Goal: Information Seeking & Learning: Learn about a topic

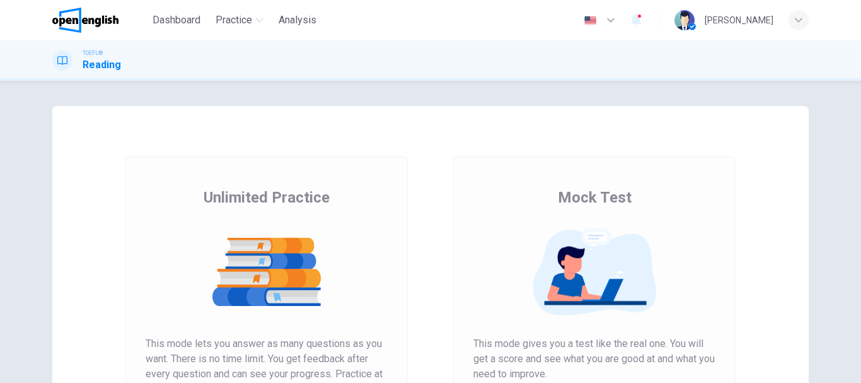
scroll to position [189, 0]
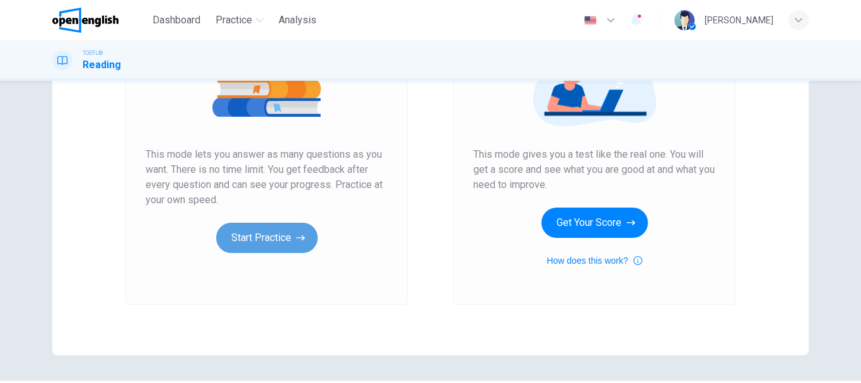
click at [283, 238] on button "Start Practice" at bounding box center [266, 237] width 101 height 30
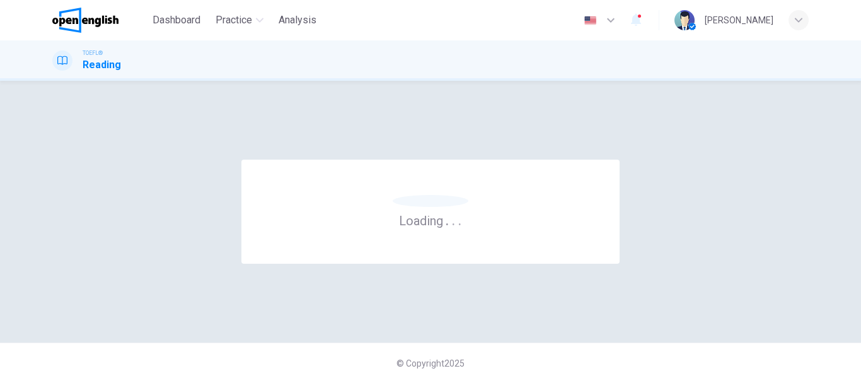
scroll to position [0, 0]
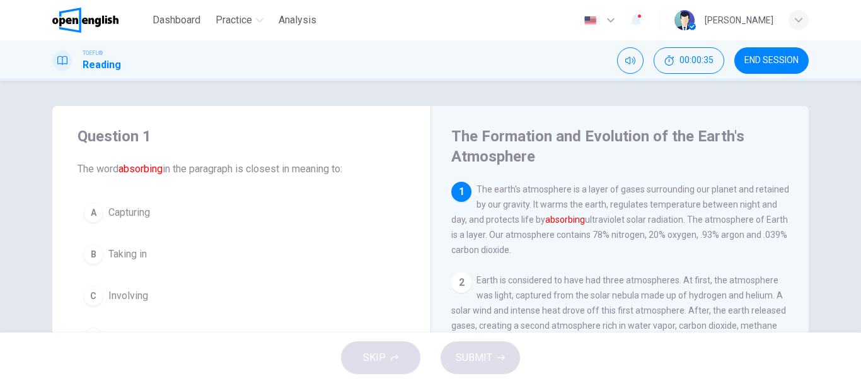
click at [125, 250] on span "Taking in" at bounding box center [127, 253] width 38 height 15
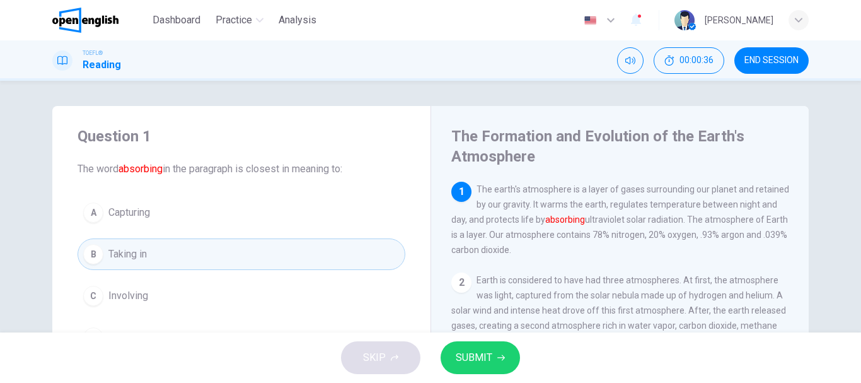
click at [479, 342] on button "SUBMIT" at bounding box center [480, 357] width 79 height 33
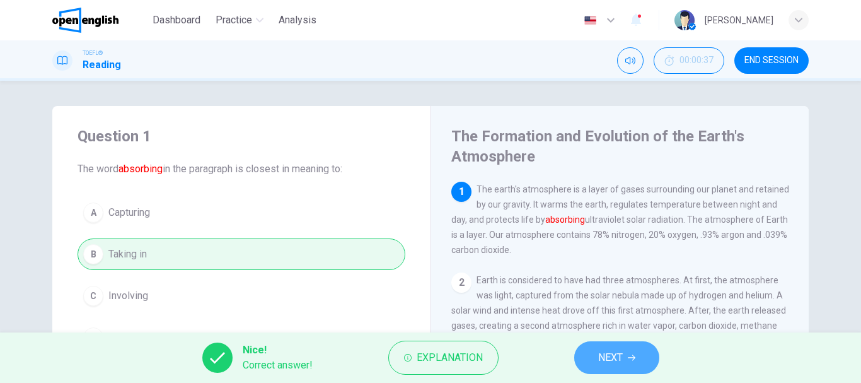
click at [628, 355] on icon "button" at bounding box center [632, 358] width 8 height 8
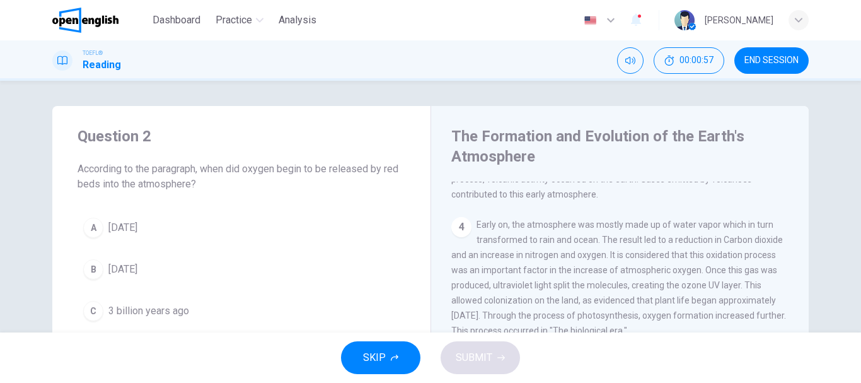
scroll to position [424, 0]
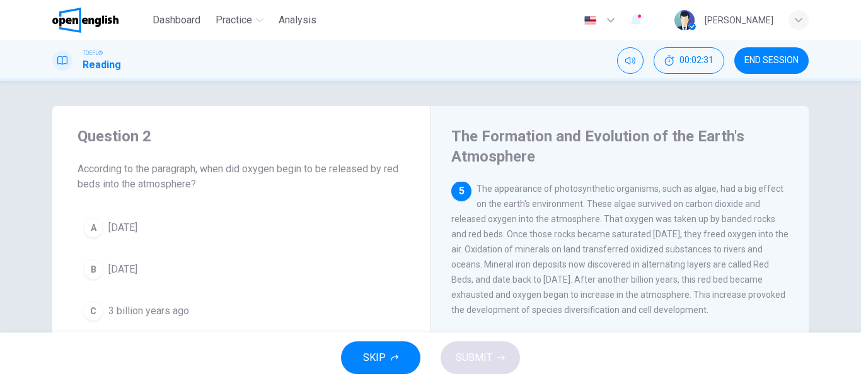
click at [137, 265] on span "[DATE]" at bounding box center [122, 269] width 29 height 15
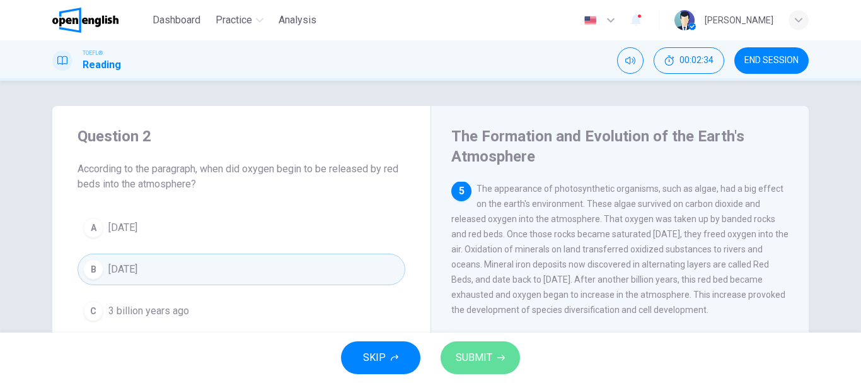
click at [507, 355] on button "SUBMIT" at bounding box center [480, 357] width 79 height 33
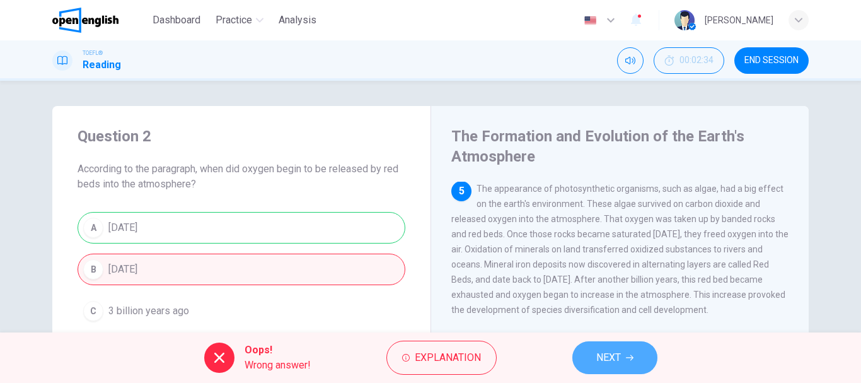
click at [596, 350] on span "NEXT" at bounding box center [608, 358] width 25 height 18
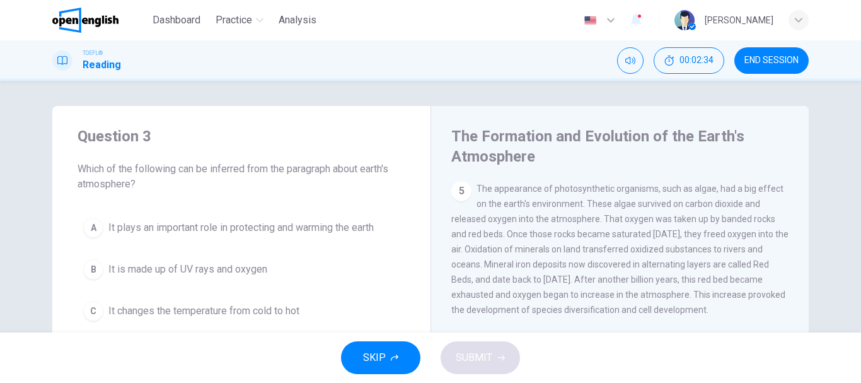
scroll to position [0, 0]
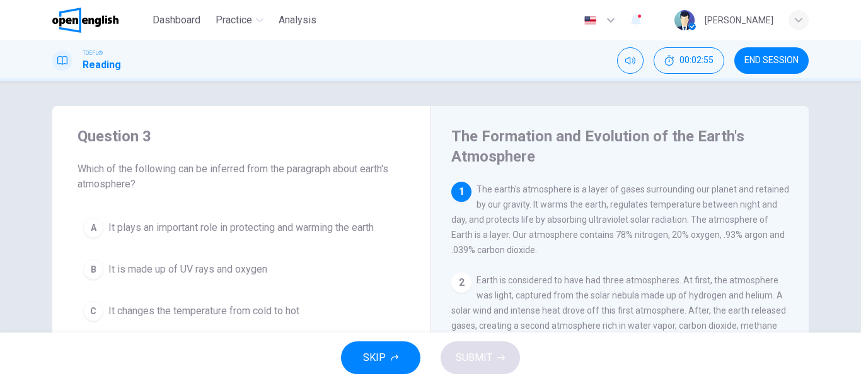
click at [248, 233] on span "It plays an important role in protecting and warming the earth" at bounding box center [240, 227] width 265 height 15
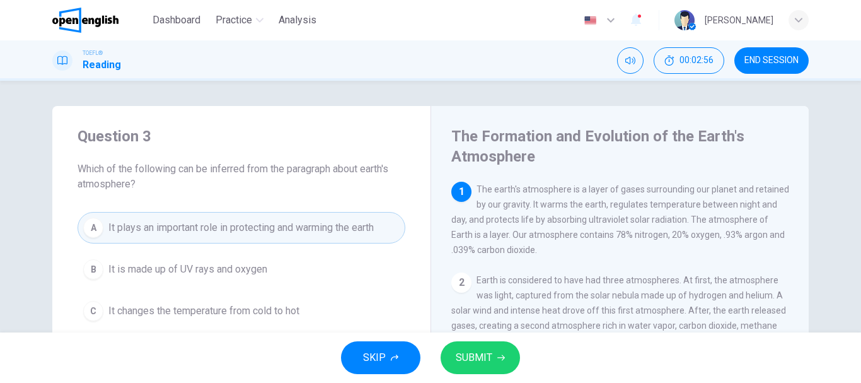
click at [457, 336] on div "SKIP SUBMIT" at bounding box center [430, 357] width 861 height 50
click at [490, 347] on button "SUBMIT" at bounding box center [480, 357] width 79 height 33
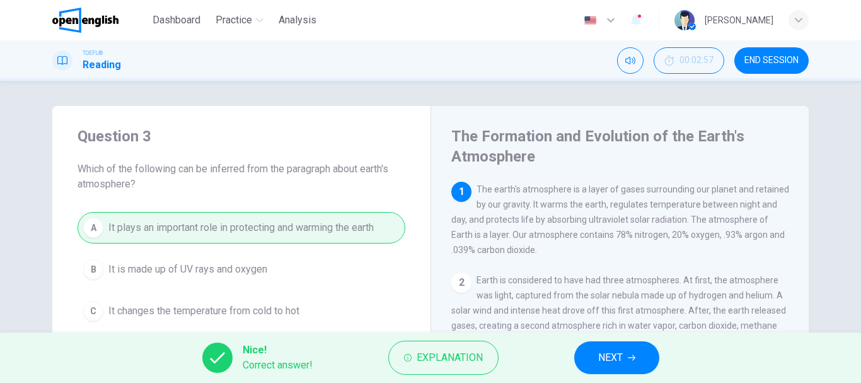
click at [598, 352] on span "NEXT" at bounding box center [610, 358] width 25 height 18
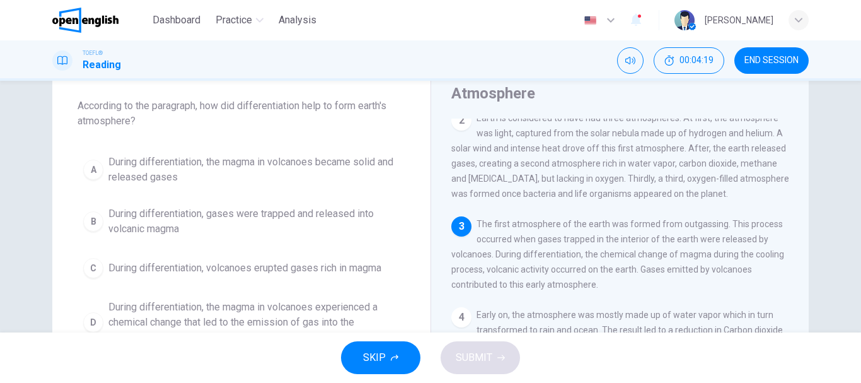
scroll to position [126, 0]
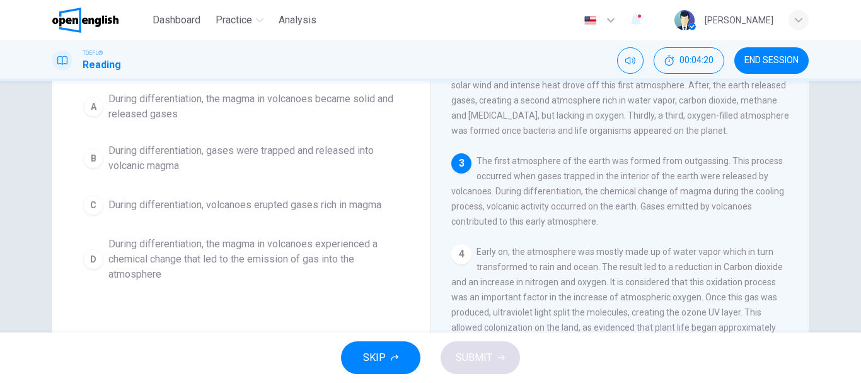
click at [164, 262] on span "During differentiation, the magma in volcanoes experienced a chemical change th…" at bounding box center [253, 258] width 291 height 45
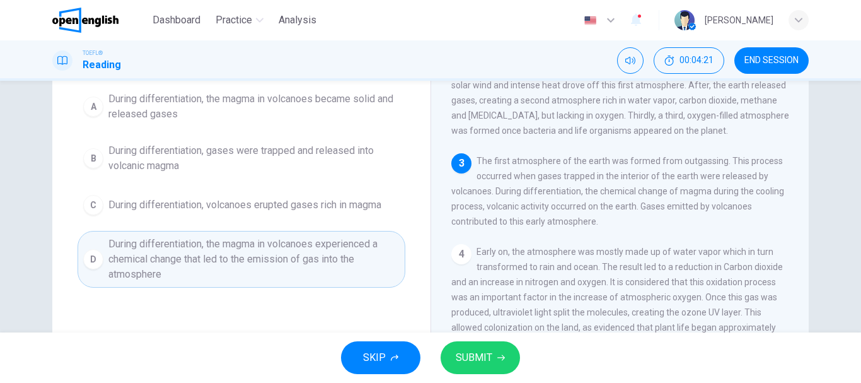
click at [462, 334] on div "SKIP SUBMIT" at bounding box center [430, 357] width 861 height 50
click at [487, 345] on button "SUBMIT" at bounding box center [480, 357] width 79 height 33
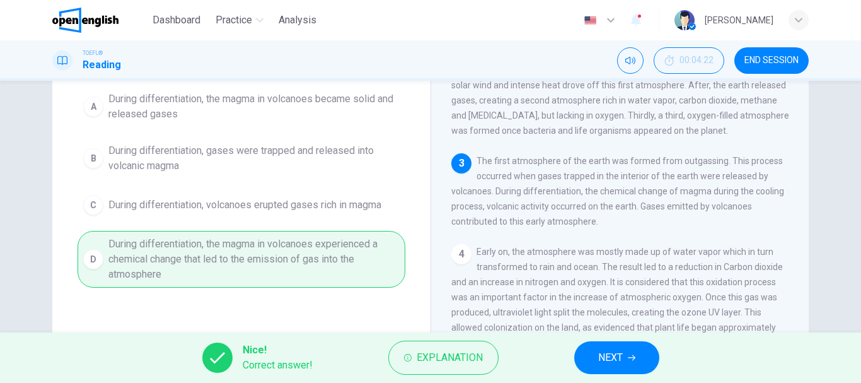
click at [612, 347] on button "NEXT" at bounding box center [616, 357] width 85 height 33
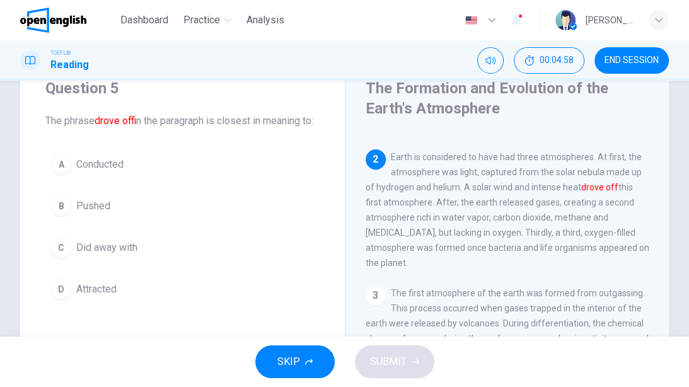
scroll to position [91, 0]
click at [88, 214] on span "Pushed" at bounding box center [93, 206] width 34 height 15
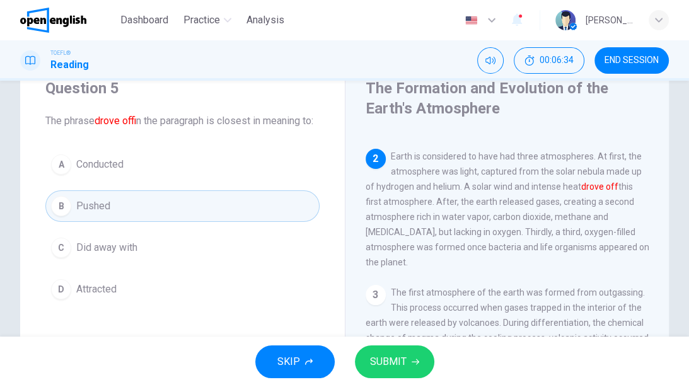
click at [379, 340] on div "SKIP SUBMIT" at bounding box center [344, 362] width 689 height 50
click at [399, 352] on button "SUBMIT" at bounding box center [394, 361] width 79 height 33
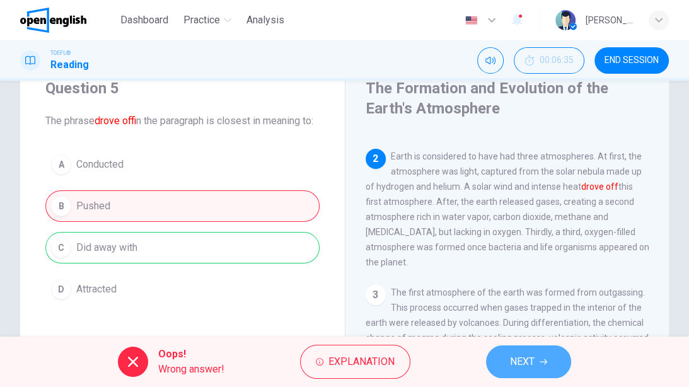
click at [532, 354] on span "NEXT" at bounding box center [522, 362] width 25 height 18
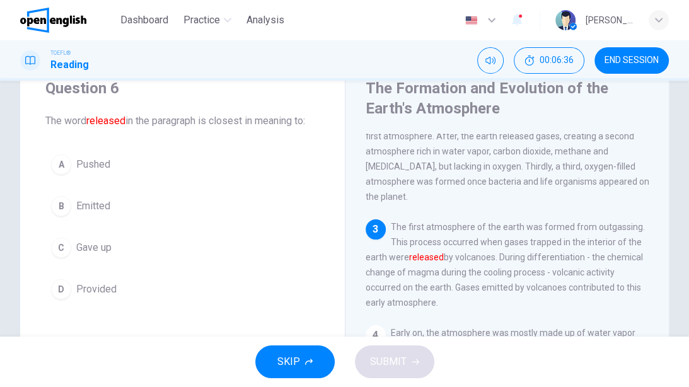
scroll to position [207, 0]
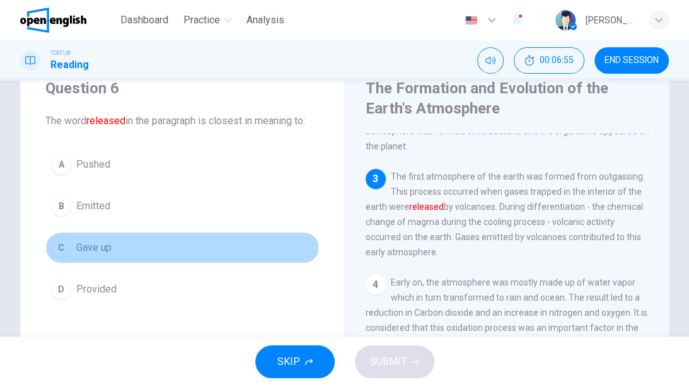
click at [101, 241] on span "Gave up" at bounding box center [93, 247] width 35 height 15
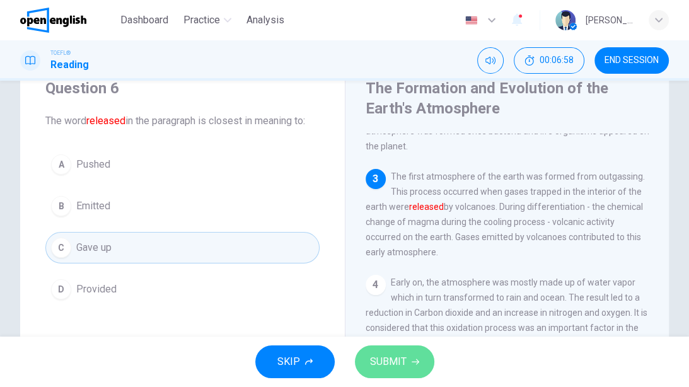
click at [415, 350] on button "SUBMIT" at bounding box center [394, 361] width 79 height 33
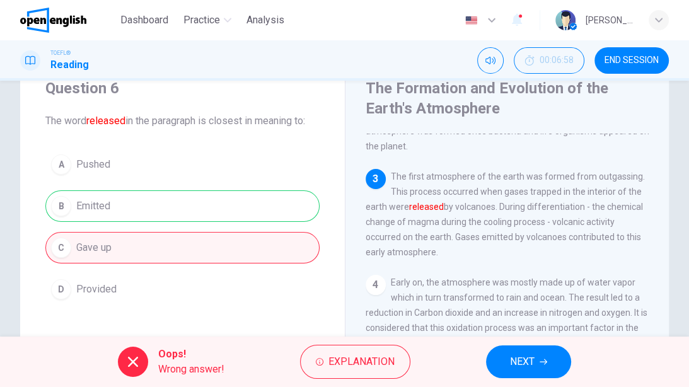
click at [529, 354] on span "NEXT" at bounding box center [522, 362] width 25 height 18
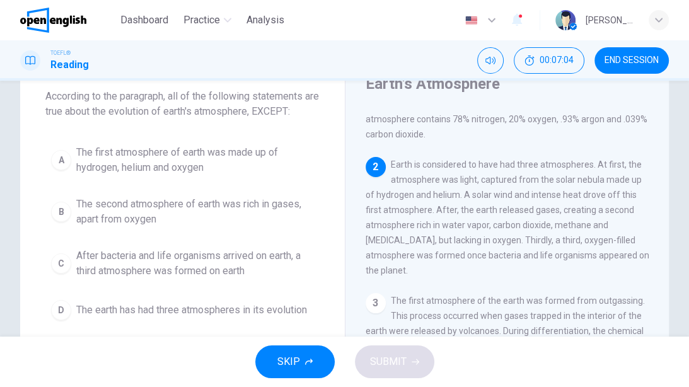
scroll to position [73, 0]
click at [147, 168] on span "The first atmosphere of earth was made up of hydrogen, helium and oxygen" at bounding box center [195, 159] width 238 height 30
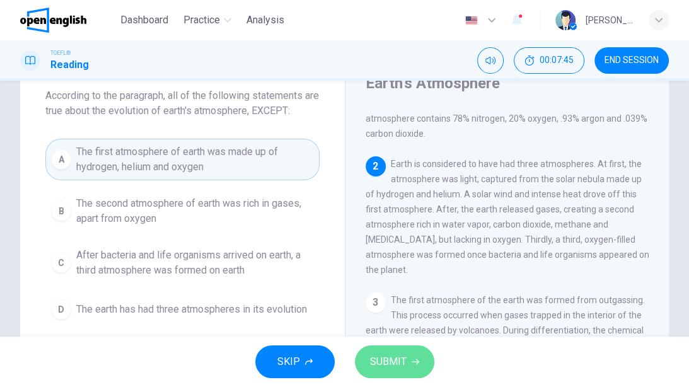
click at [404, 347] on button "SUBMIT" at bounding box center [394, 361] width 79 height 33
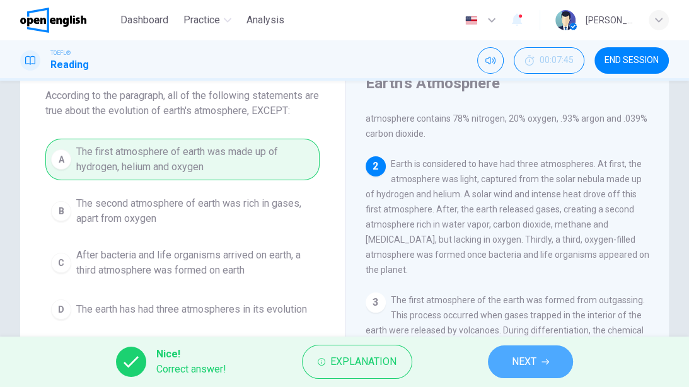
click at [522, 351] on button "NEXT" at bounding box center [530, 361] width 85 height 33
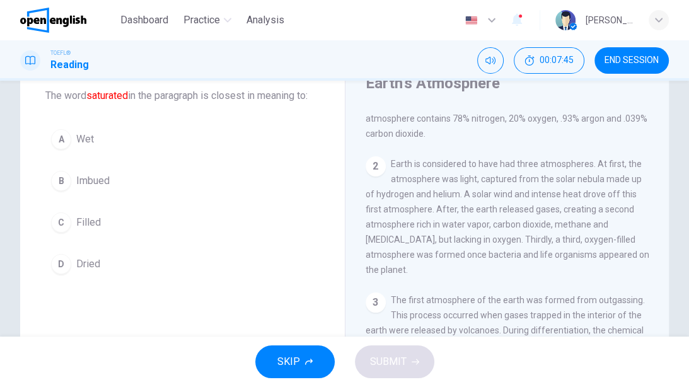
scroll to position [480, 0]
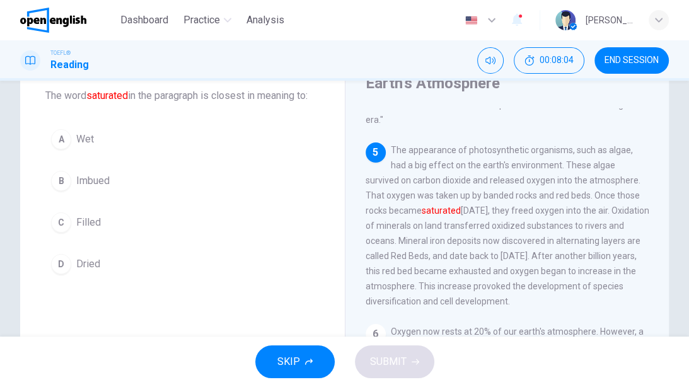
click at [93, 188] on span "Imbued" at bounding box center [92, 180] width 33 height 15
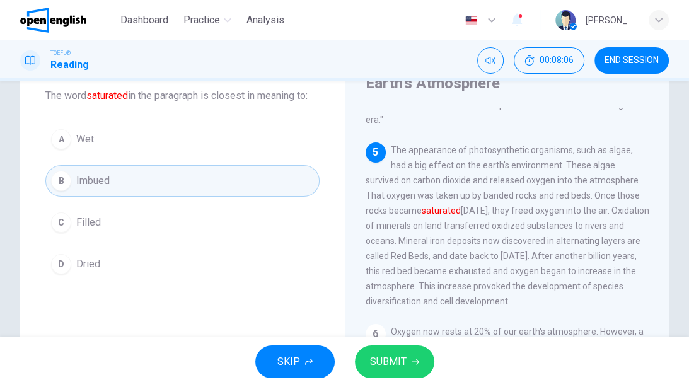
click at [415, 354] on button "SUBMIT" at bounding box center [394, 361] width 79 height 33
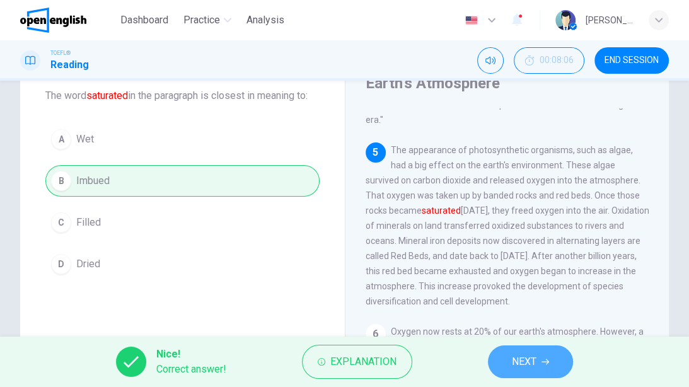
click at [534, 357] on span "NEXT" at bounding box center [524, 362] width 25 height 18
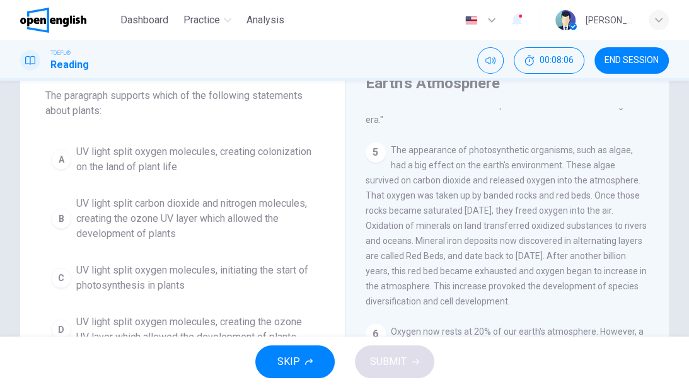
scroll to position [358, 0]
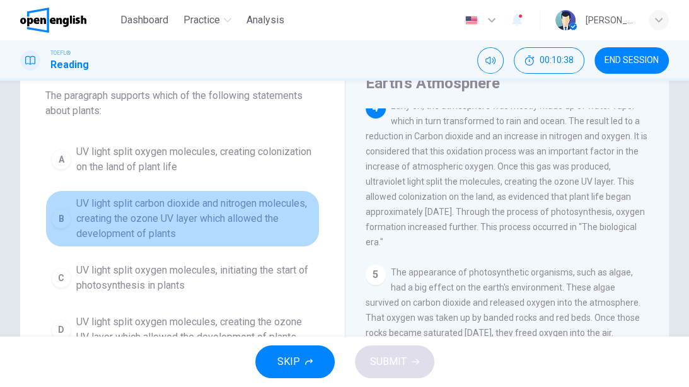
click at [158, 212] on span "UV light split carbon dioxide and nitrogen molecules, creating the ozone UV lay…" at bounding box center [195, 218] width 238 height 45
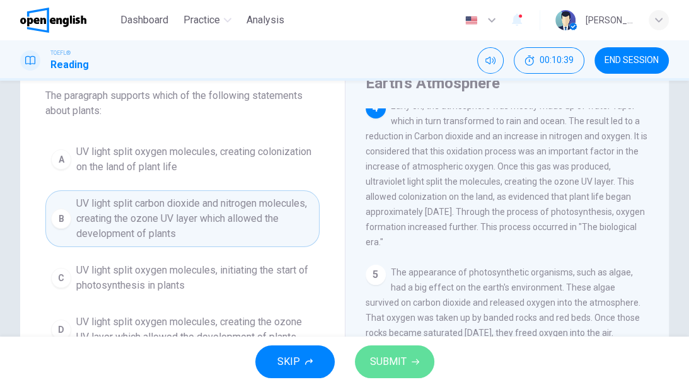
click at [412, 347] on button "SUBMIT" at bounding box center [394, 361] width 79 height 33
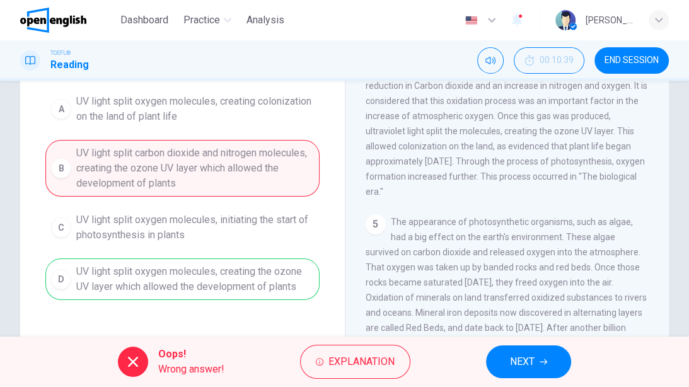
scroll to position [73, 0]
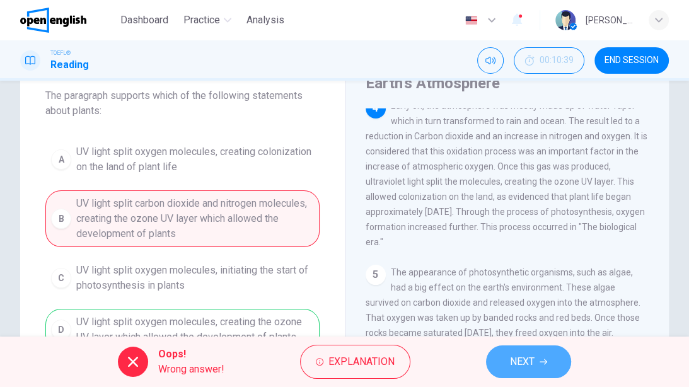
click at [542, 355] on button "NEXT" at bounding box center [528, 361] width 85 height 33
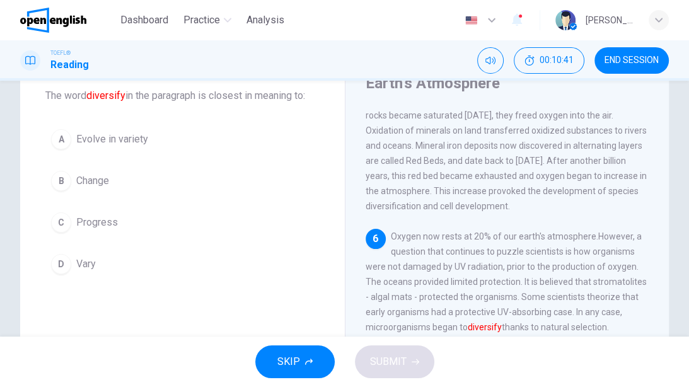
scroll to position [634, 0]
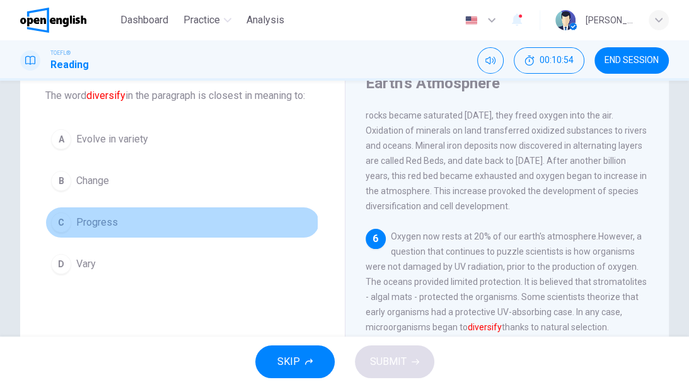
click at [108, 222] on span "Progress" at bounding box center [97, 222] width 42 height 15
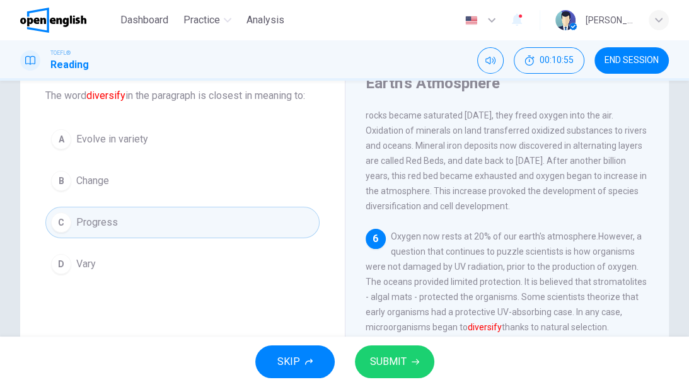
click at [396, 360] on span "SUBMIT" at bounding box center [388, 362] width 37 height 18
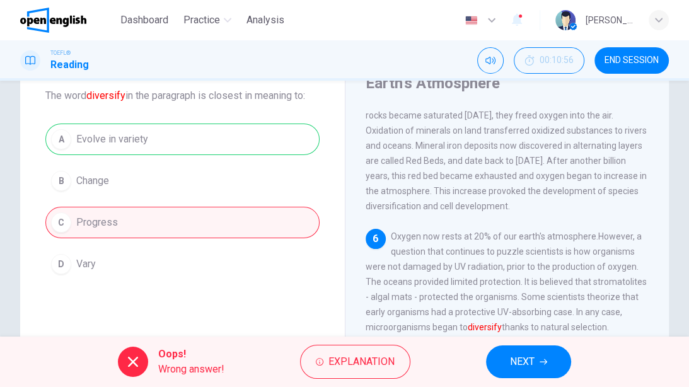
click at [515, 355] on span "NEXT" at bounding box center [522, 362] width 25 height 18
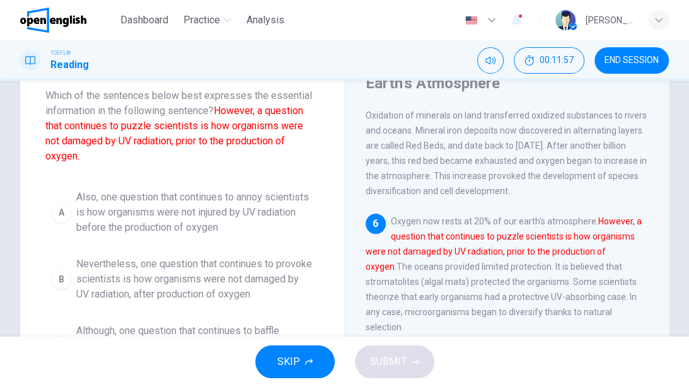
click at [224, 285] on span "Nevertheless, one question that continues to provoke scientists is how organism…" at bounding box center [195, 278] width 238 height 45
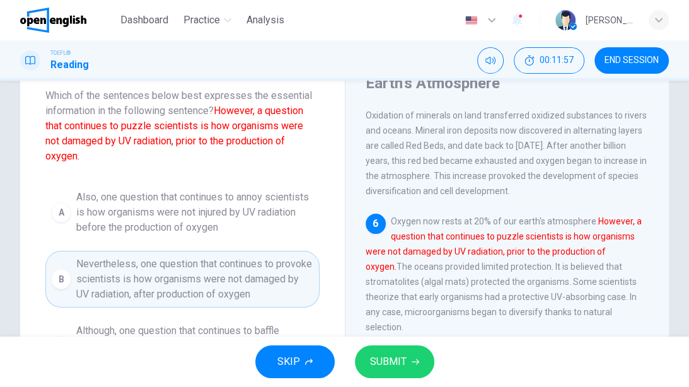
click at [381, 346] on button "SUBMIT" at bounding box center [394, 361] width 79 height 33
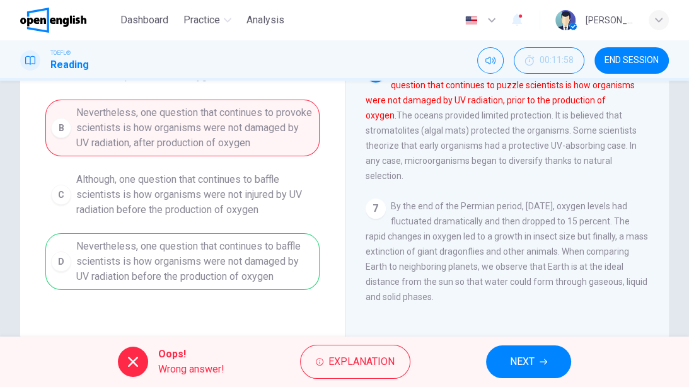
scroll to position [174, 0]
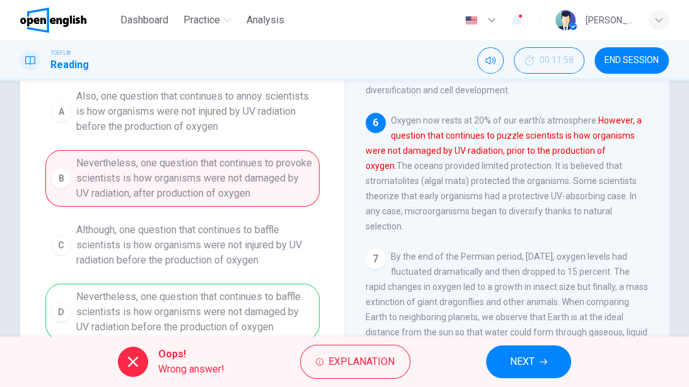
click at [523, 354] on span "NEXT" at bounding box center [522, 362] width 25 height 18
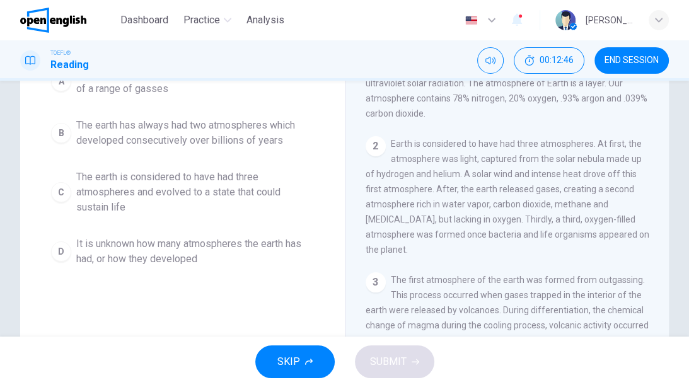
scroll to position [101, 0]
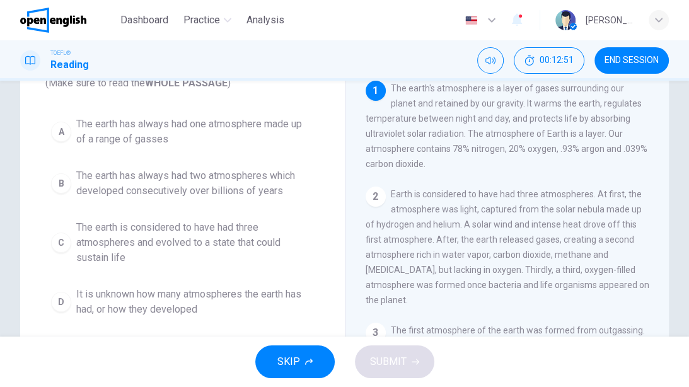
click at [164, 239] on span "The earth is considered to have had three atmospheres and evolved to a state th…" at bounding box center [195, 242] width 238 height 45
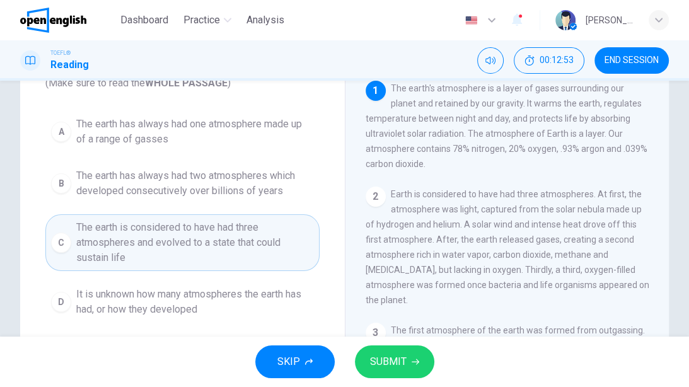
click at [412, 360] on icon "button" at bounding box center [416, 362] width 8 height 8
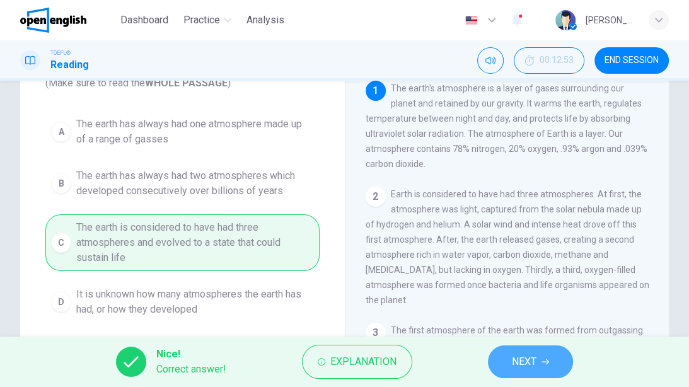
click at [529, 355] on span "NEXT" at bounding box center [524, 362] width 25 height 18
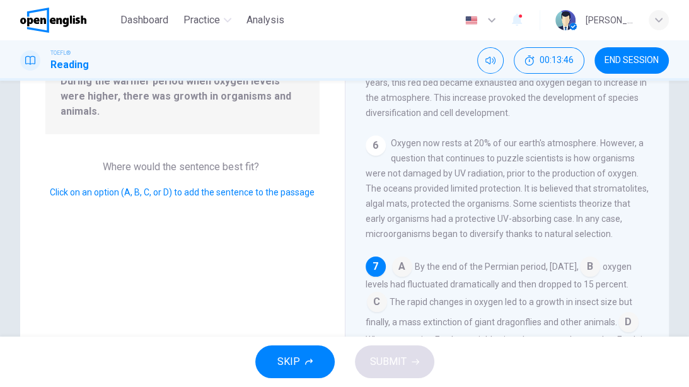
scroll to position [202, 0]
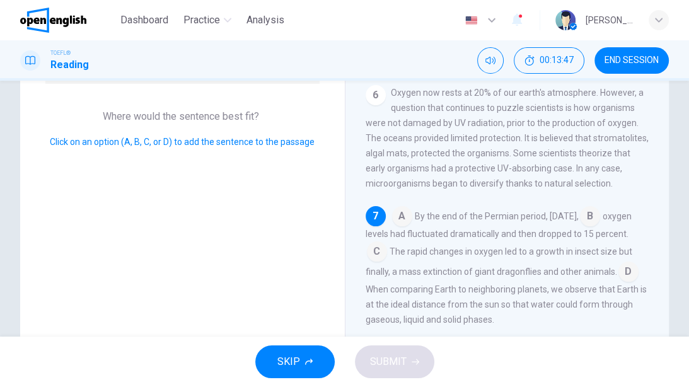
click at [618, 283] on input at bounding box center [628, 273] width 20 height 20
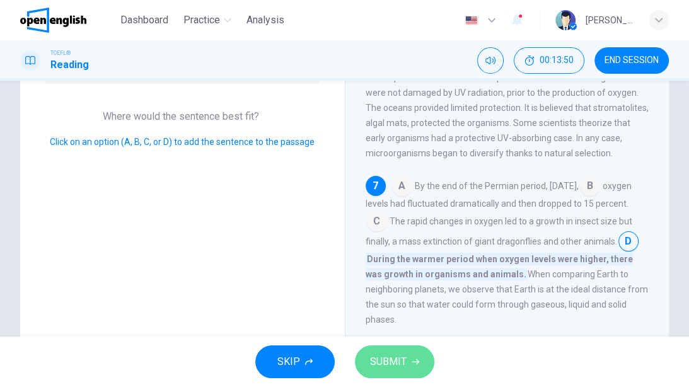
click at [412, 362] on icon "button" at bounding box center [416, 362] width 8 height 6
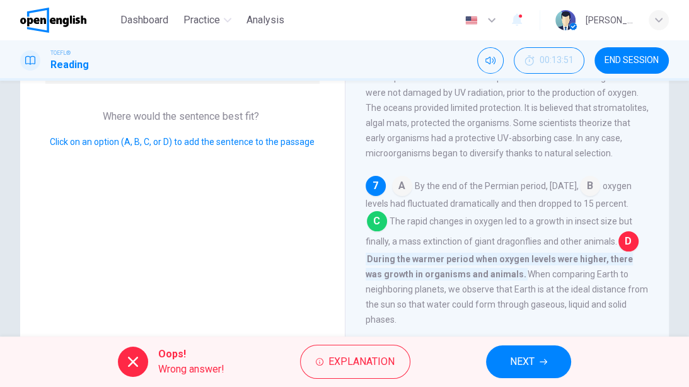
scroll to position [252, 0]
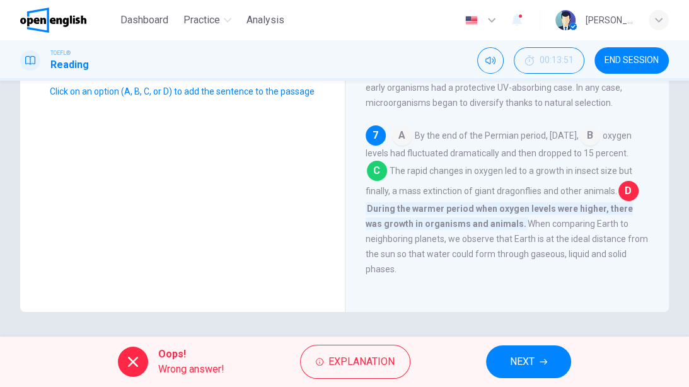
click at [547, 358] on icon "button" at bounding box center [543, 362] width 8 height 8
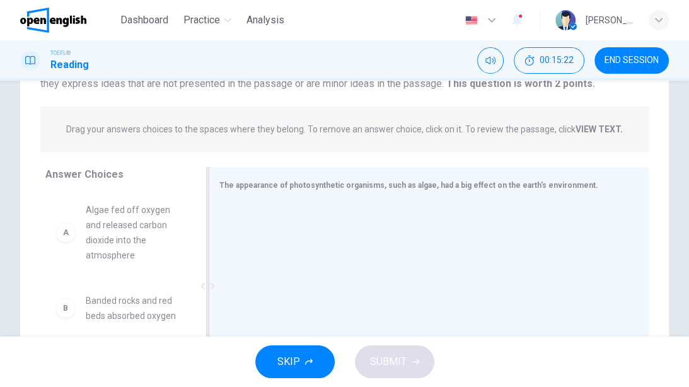
scroll to position [181, 0]
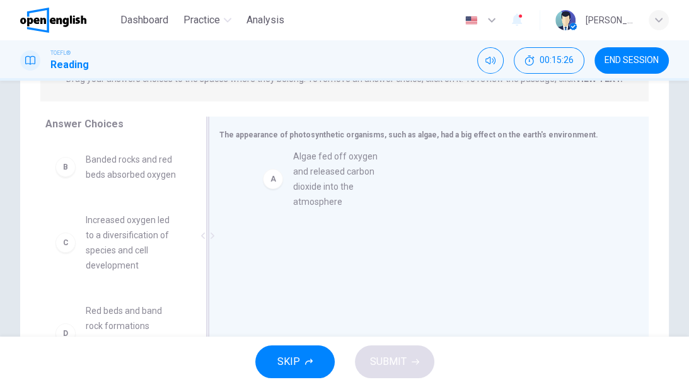
drag, startPoint x: 83, startPoint y: 188, endPoint x: 294, endPoint y: 185, distance: 210.5
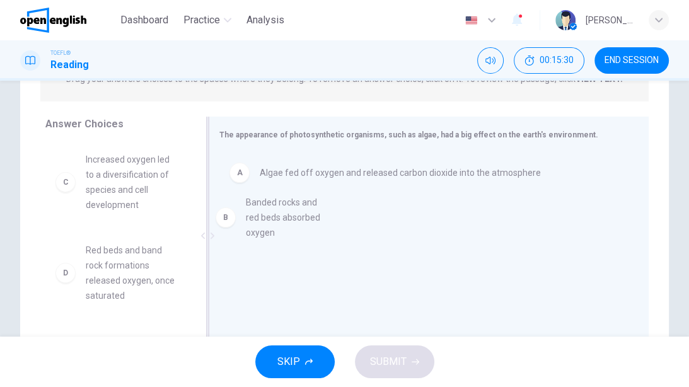
drag, startPoint x: 116, startPoint y: 176, endPoint x: 279, endPoint y: 221, distance: 168.6
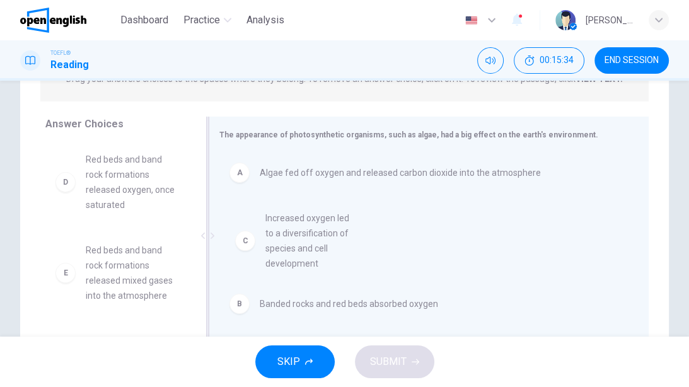
drag, startPoint x: 110, startPoint y: 190, endPoint x: 292, endPoint y: 250, distance: 192.3
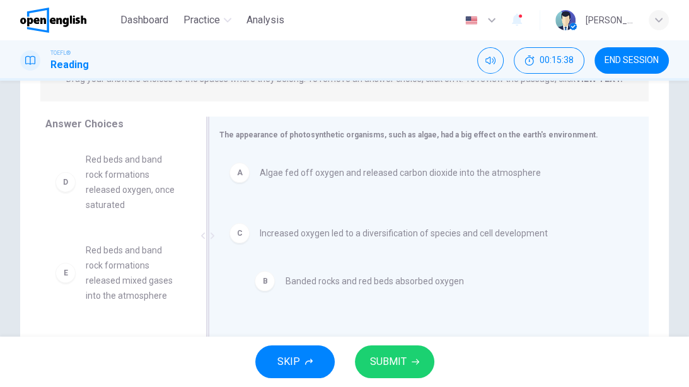
drag, startPoint x: 316, startPoint y: 227, endPoint x: 344, endPoint y: 290, distance: 68.9
drag, startPoint x: 338, startPoint y: 262, endPoint x: 331, endPoint y: 301, distance: 39.0
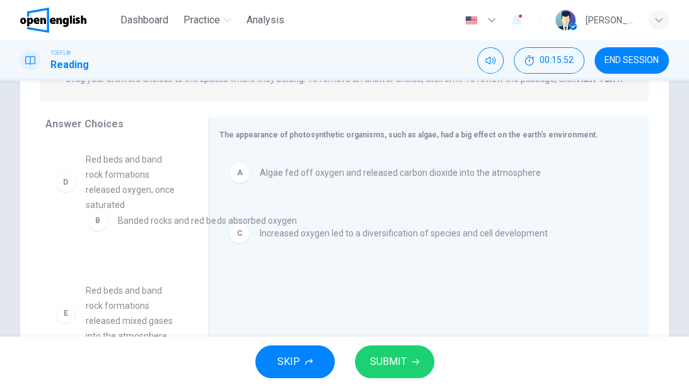
drag, startPoint x: 333, startPoint y: 226, endPoint x: 141, endPoint y: 224, distance: 191.6
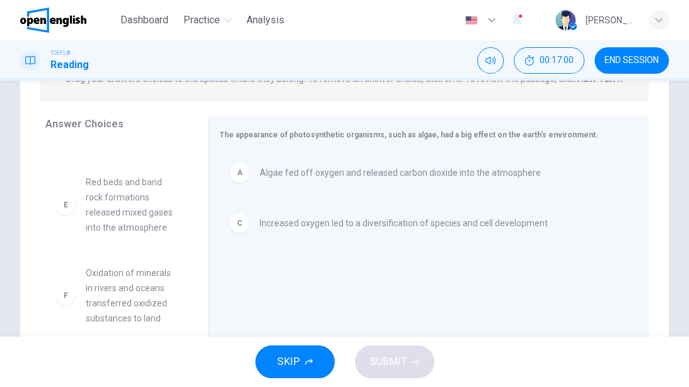
scroll to position [232, 0]
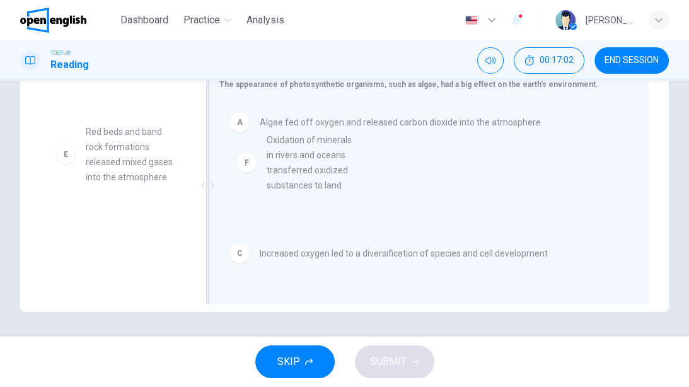
drag, startPoint x: 119, startPoint y: 252, endPoint x: 305, endPoint y: 168, distance: 204.2
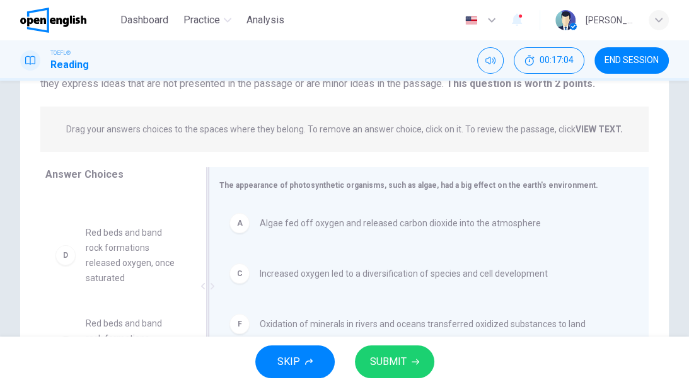
scroll to position [181, 0]
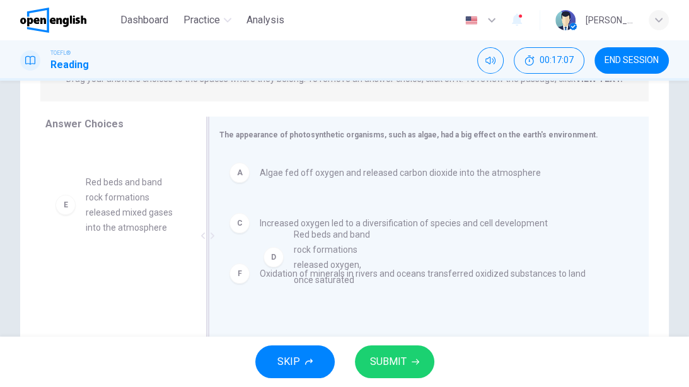
drag, startPoint x: 112, startPoint y: 190, endPoint x: 323, endPoint y: 260, distance: 222.4
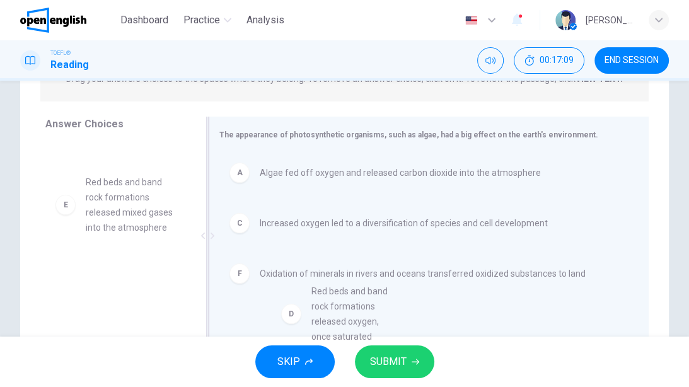
drag, startPoint x: 154, startPoint y: 221, endPoint x: 343, endPoint y: 318, distance: 211.7
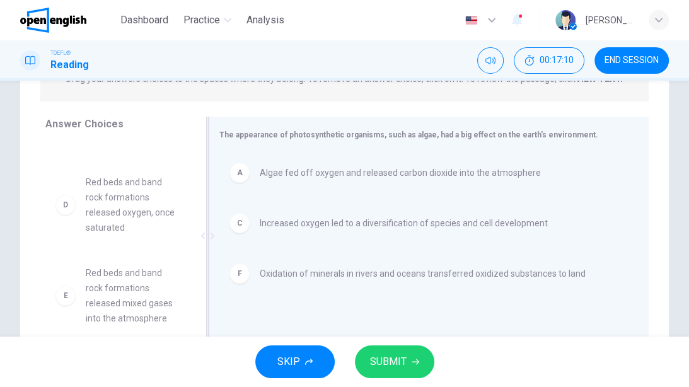
scroll to position [232, 0]
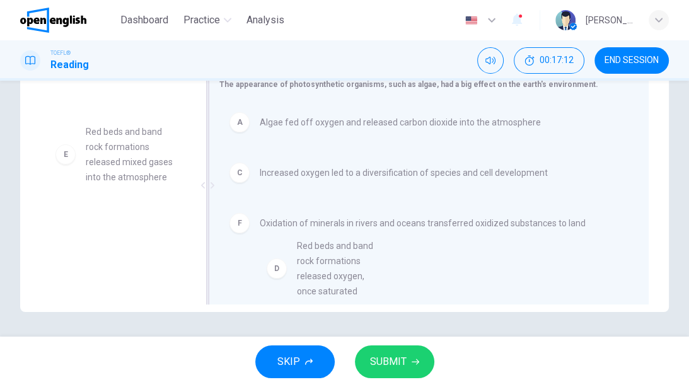
drag, startPoint x: 112, startPoint y: 146, endPoint x: 325, endPoint y: 277, distance: 250.1
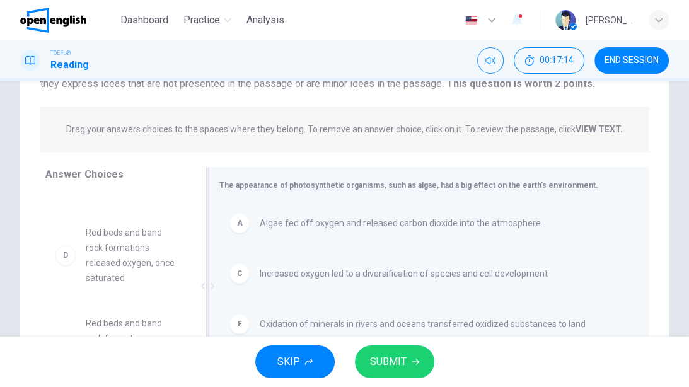
scroll to position [181, 0]
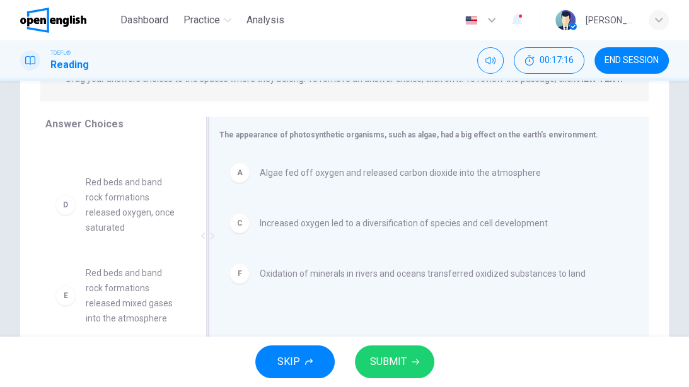
click at [320, 179] on span "Algae fed off oxygen and released carbon dioxide into the atmosphere" at bounding box center [400, 172] width 281 height 15
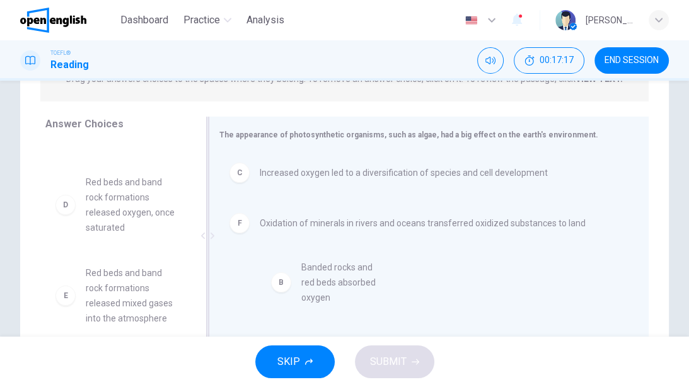
drag, startPoint x: 108, startPoint y: 197, endPoint x: 371, endPoint y: 293, distance: 279.9
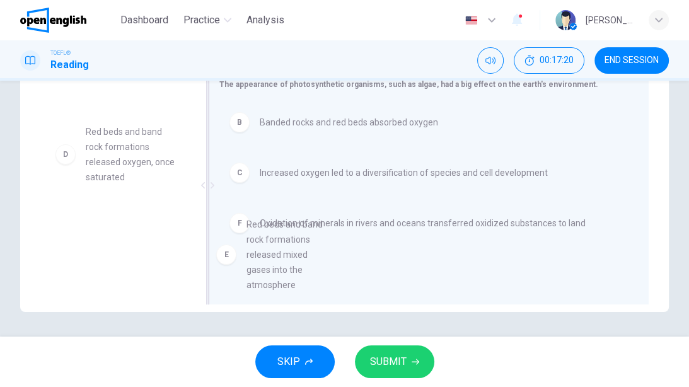
scroll to position [71, 0]
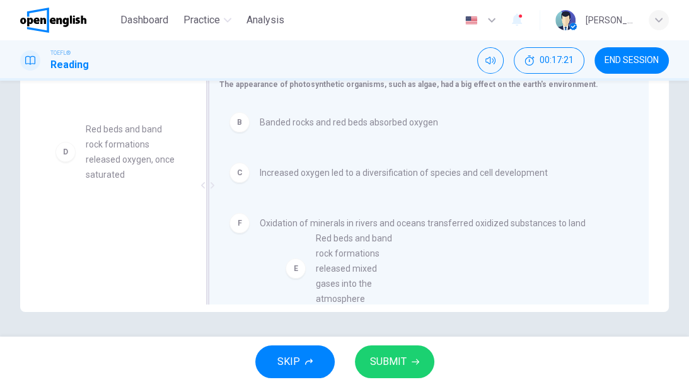
drag, startPoint x: 113, startPoint y: 256, endPoint x: 346, endPoint y: 274, distance: 233.8
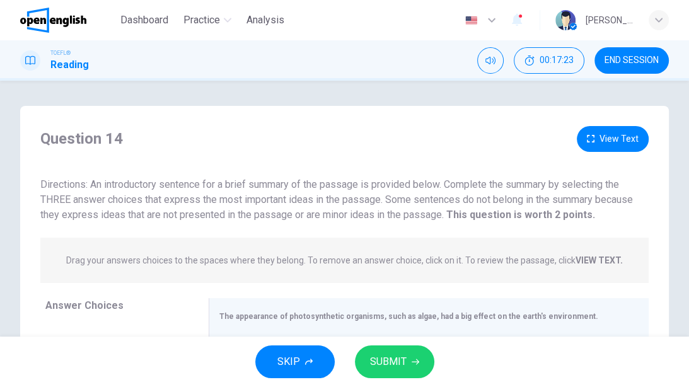
scroll to position [101, 0]
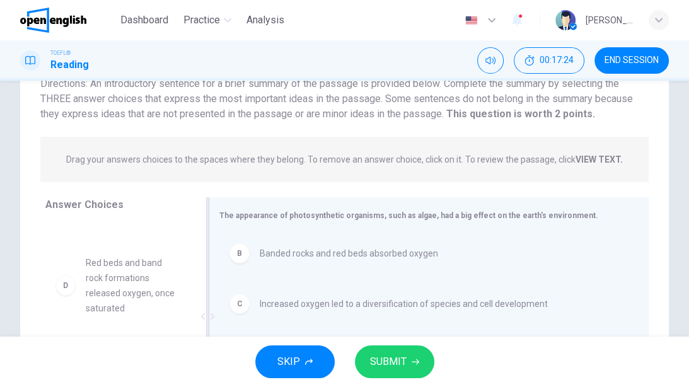
click at [290, 255] on span "Banded rocks and red beds absorbed oxygen" at bounding box center [349, 253] width 178 height 15
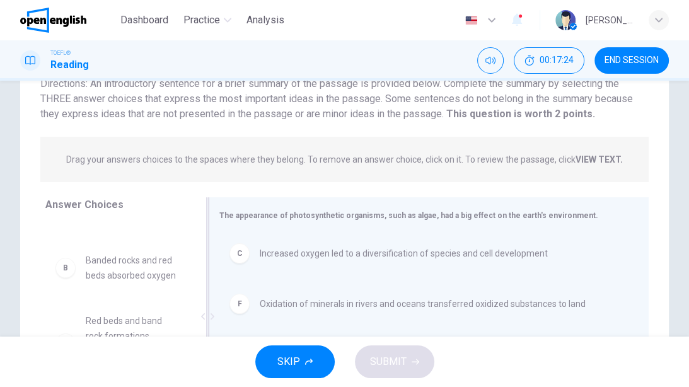
click at [308, 263] on div "C Increased oxygen led to a diversification of species and cell development" at bounding box center [423, 253] width 409 height 40
click at [307, 262] on div "F Oxidation of minerals in rivers and oceans transferred oxidized substances to…" at bounding box center [423, 253] width 389 height 20
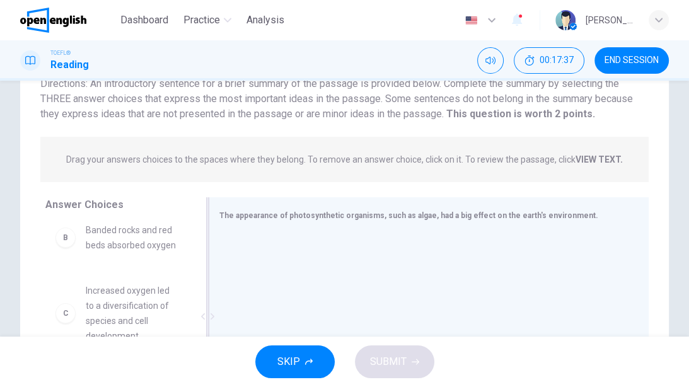
scroll to position [151, 0]
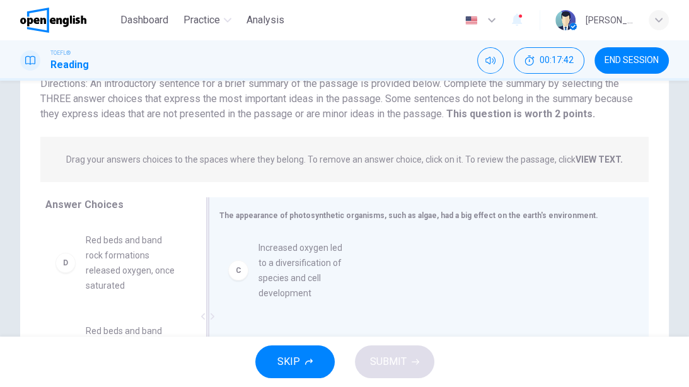
drag, startPoint x: 120, startPoint y: 276, endPoint x: 308, endPoint y: 270, distance: 187.9
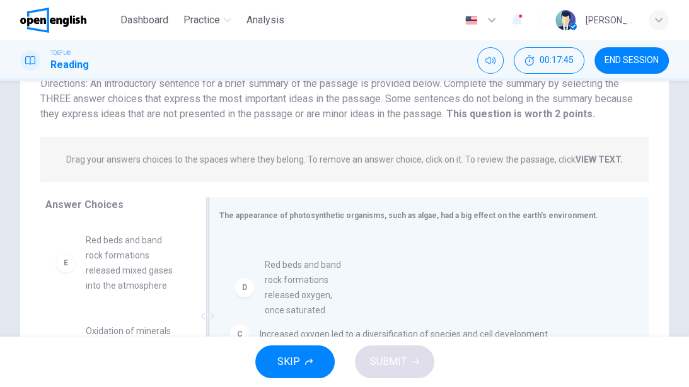
drag, startPoint x: 103, startPoint y: 281, endPoint x: 287, endPoint y: 291, distance: 184.3
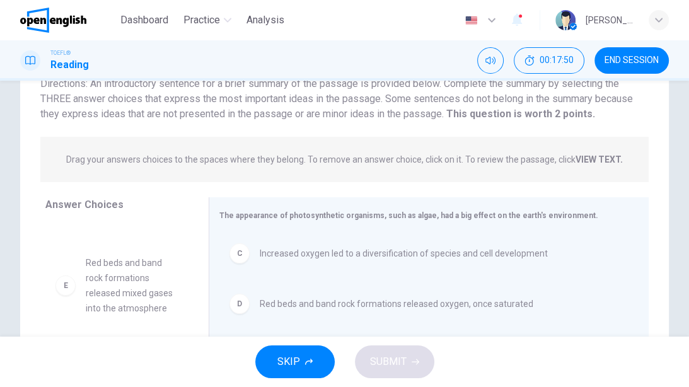
scroll to position [159, 0]
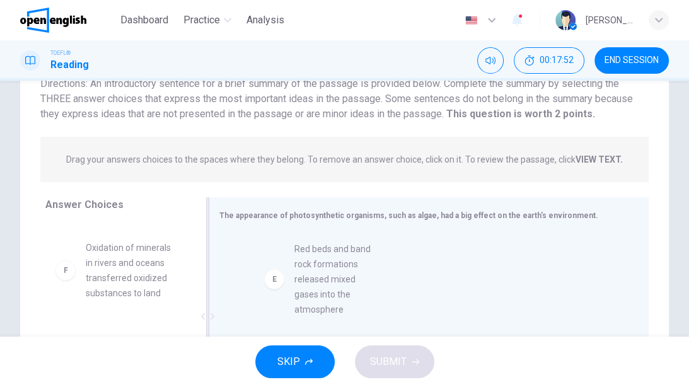
drag, startPoint x: 125, startPoint y: 274, endPoint x: 343, endPoint y: 277, distance: 217.4
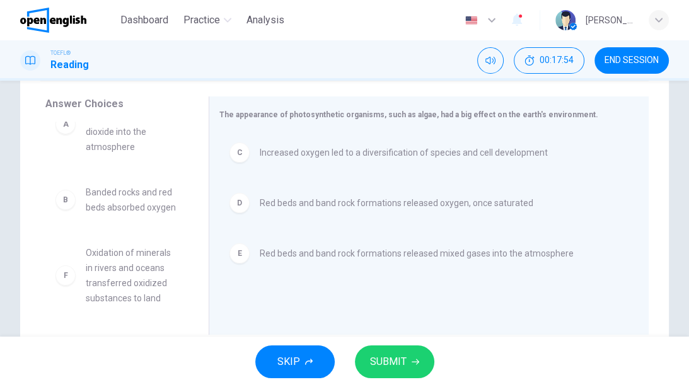
scroll to position [232, 0]
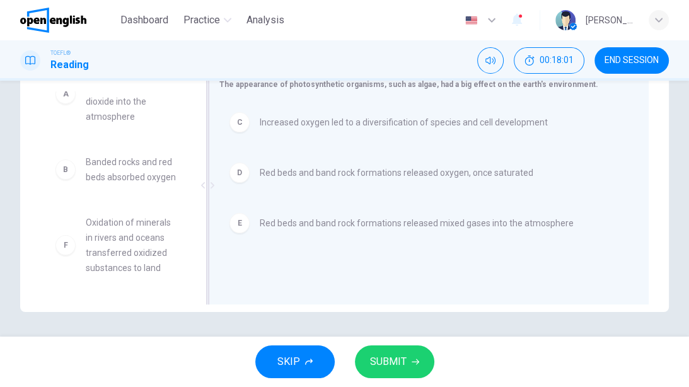
click at [328, 223] on span "Red beds and band rock formations released mixed gases into the atmosphere" at bounding box center [417, 223] width 314 height 15
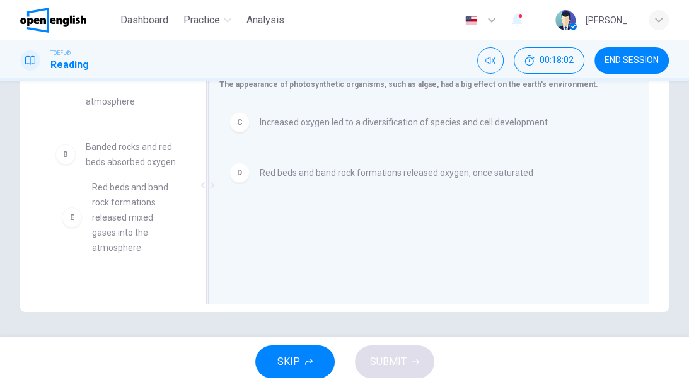
scroll to position [54, 0]
drag, startPoint x: 107, startPoint y: 249, endPoint x: 117, endPoint y: 180, distance: 70.1
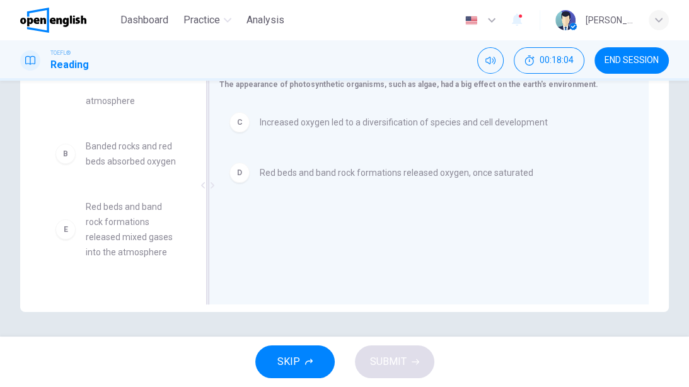
scroll to position [159, 0]
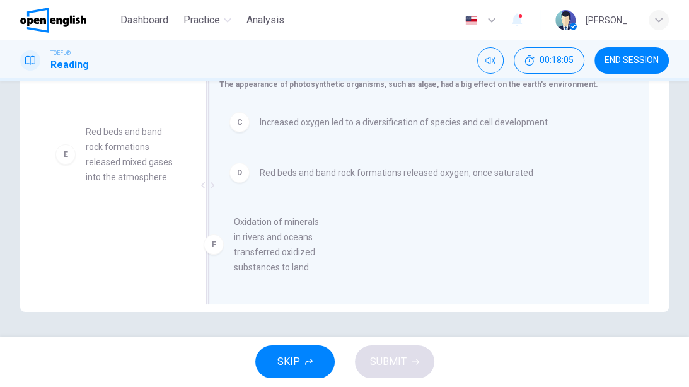
drag, startPoint x: 113, startPoint y: 242, endPoint x: 274, endPoint y: 243, distance: 160.7
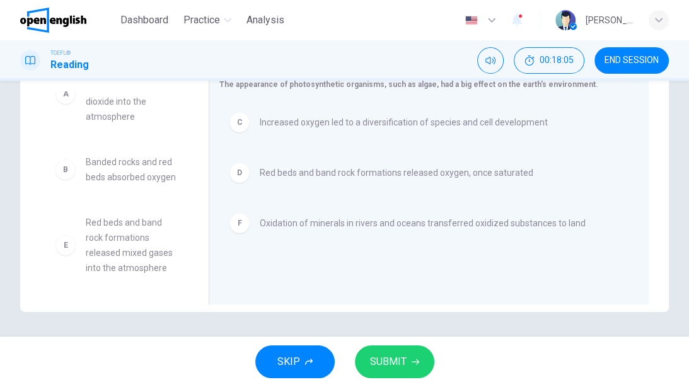
scroll to position [68, 0]
click at [412, 363] on icon "button" at bounding box center [416, 362] width 8 height 8
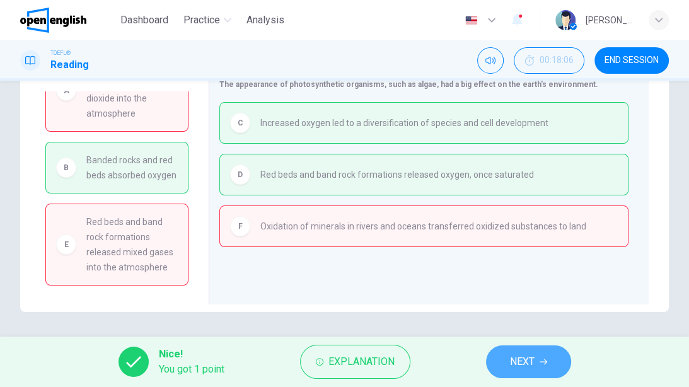
click at [548, 365] on button "NEXT" at bounding box center [528, 361] width 85 height 33
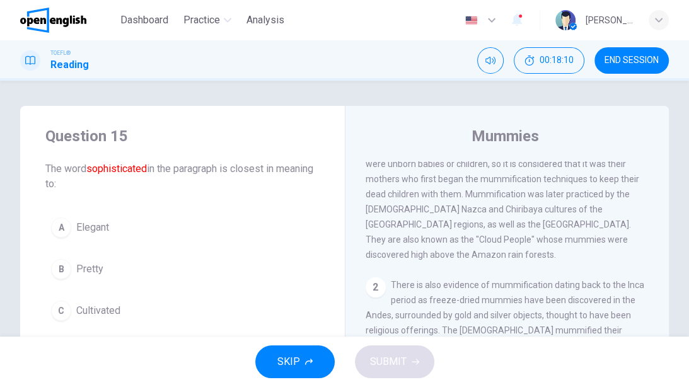
scroll to position [0, 0]
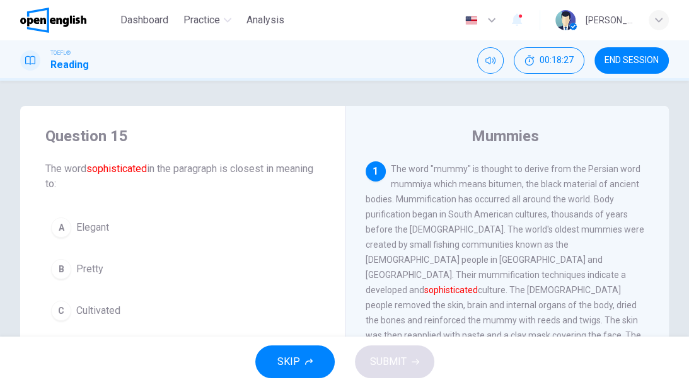
click at [499, 186] on span "The word "mummy" is thought to derive from the Persian word mummiya which means…" at bounding box center [505, 312] width 279 height 297
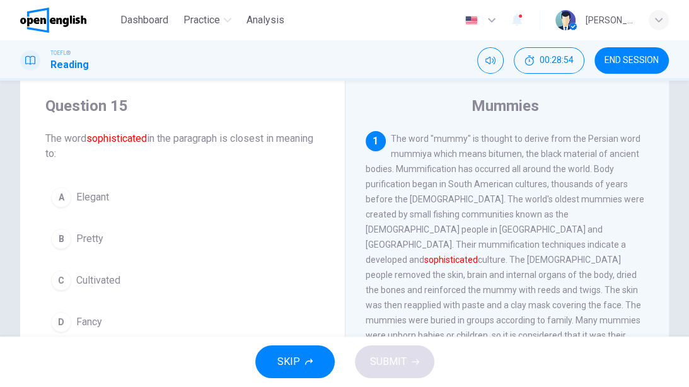
click at [94, 195] on span "Elegant" at bounding box center [92, 197] width 33 height 15
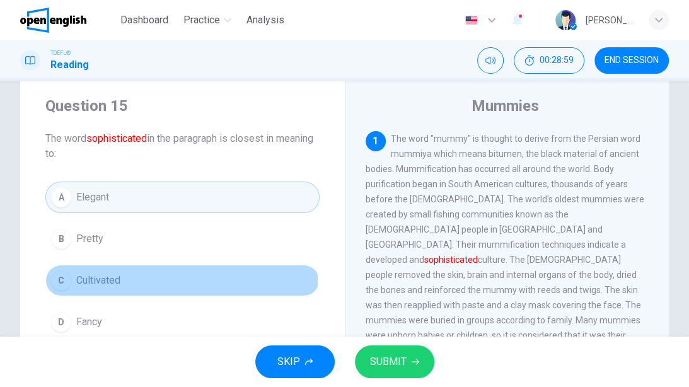
click at [98, 282] on span "Cultivated" at bounding box center [98, 280] width 44 height 15
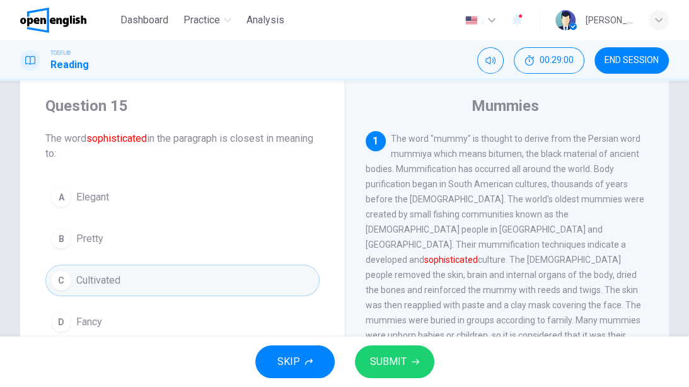
click at [417, 353] on button "SUBMIT" at bounding box center [394, 361] width 79 height 33
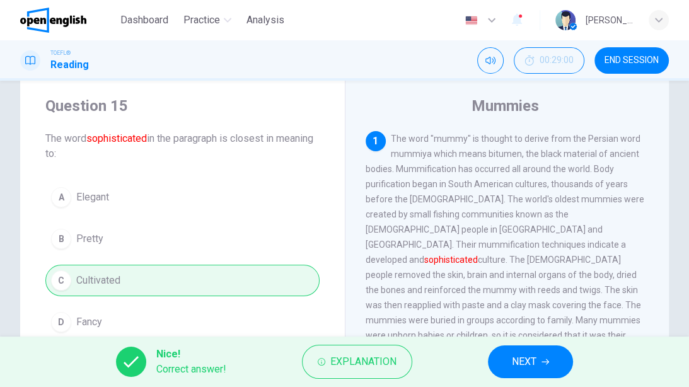
click at [500, 357] on button "NEXT" at bounding box center [530, 361] width 85 height 33
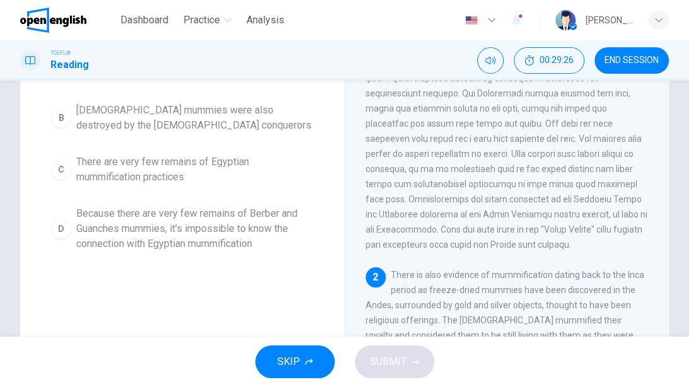
scroll to position [131, 0]
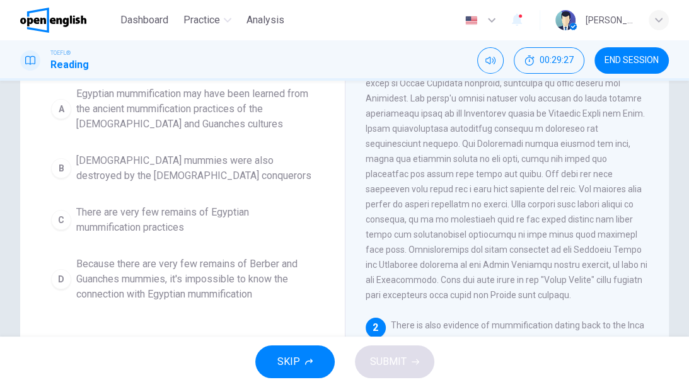
click at [201, 279] on span "Because there are very few remains of Berber and Guanches mummies, it's impossi…" at bounding box center [195, 278] width 238 height 45
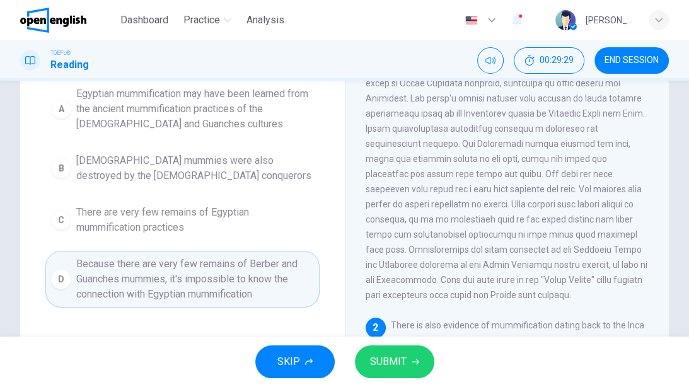
click at [395, 354] on span "SUBMIT" at bounding box center [388, 362] width 37 height 18
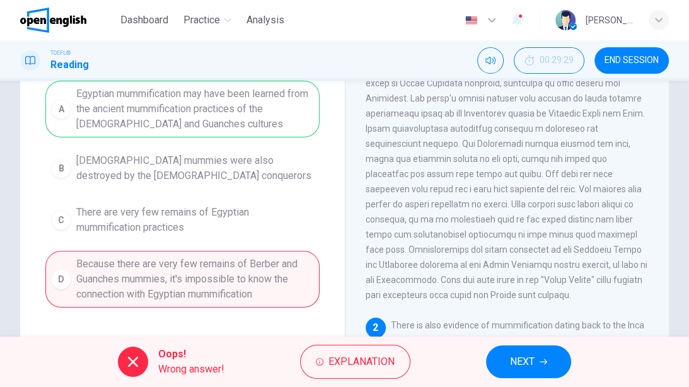
click at [551, 355] on button "NEXT" at bounding box center [528, 361] width 85 height 33
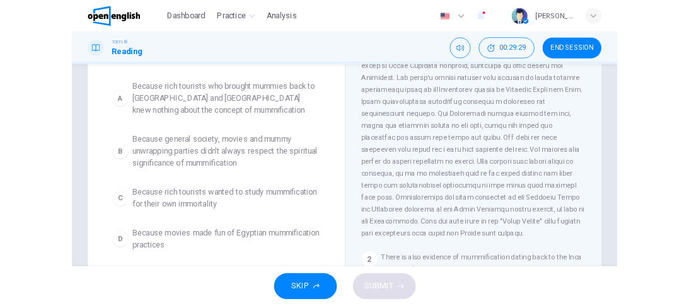
scroll to position [146, 0]
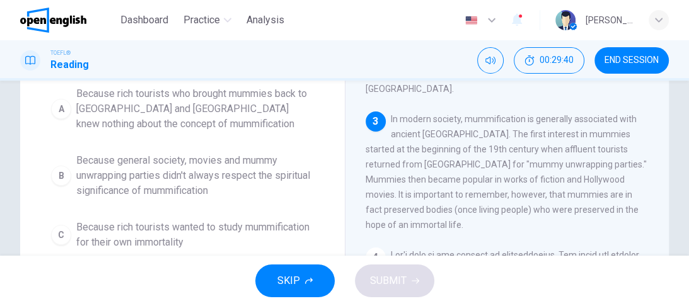
click at [320, 197] on div "Question 17 In the paragraph, why does the author mention the fact that it's im…" at bounding box center [182, 144] width 325 height 368
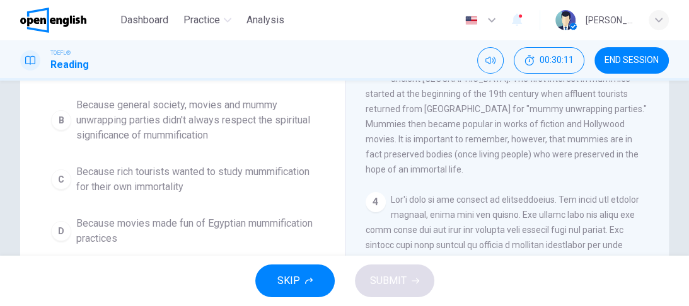
scroll to position [151, 0]
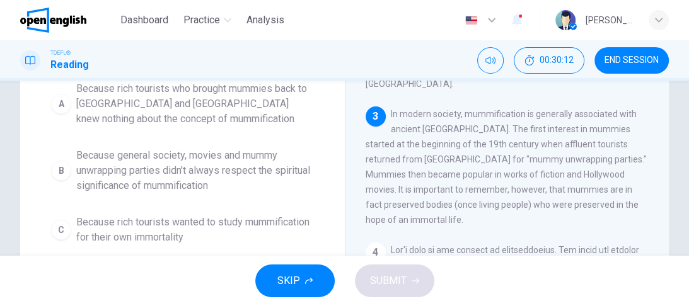
click at [179, 171] on span "Because general society, movies and mummy unwrapping parties didn't always resp…" at bounding box center [195, 170] width 238 height 45
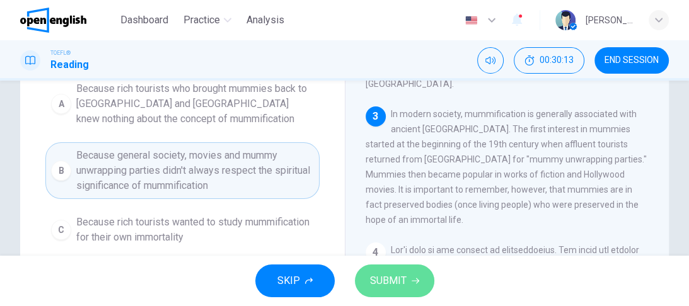
click at [398, 281] on span "SUBMIT" at bounding box center [388, 281] width 37 height 18
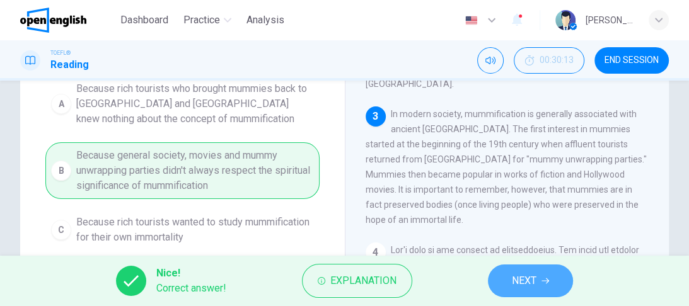
click at [518, 265] on button "NEXT" at bounding box center [530, 281] width 85 height 33
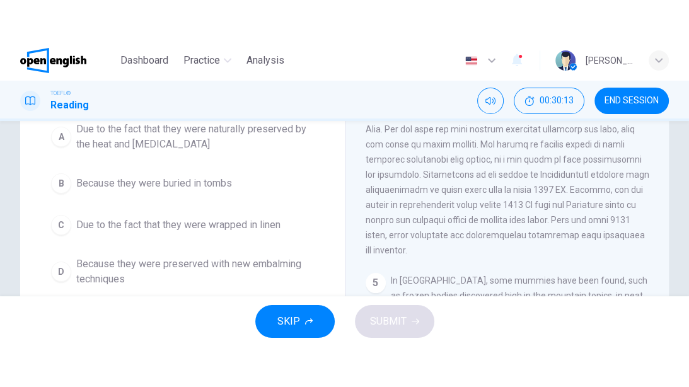
scroll to position [35, 0]
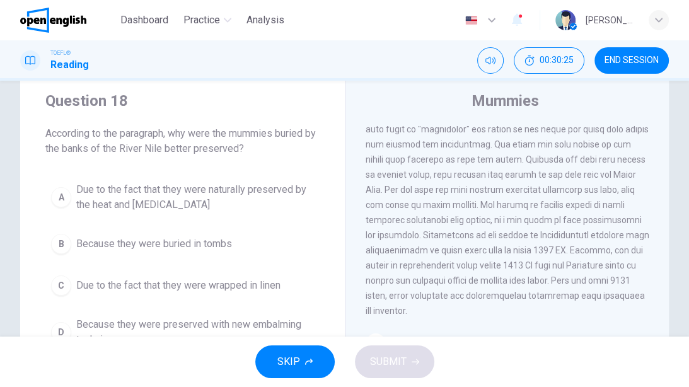
click at [118, 190] on span "Due to the fact that they were naturally preserved by the heat and [MEDICAL_DAT…" at bounding box center [195, 197] width 238 height 30
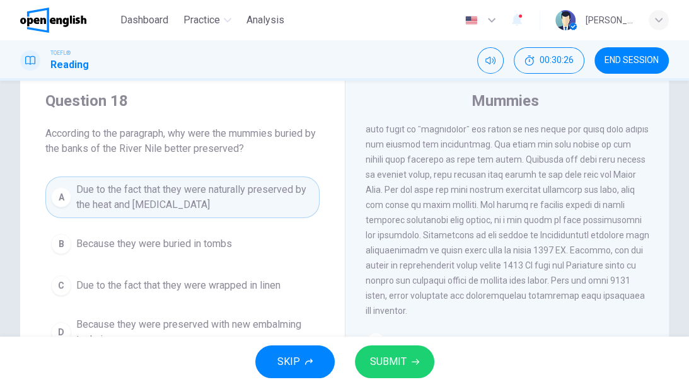
scroll to position [86, 0]
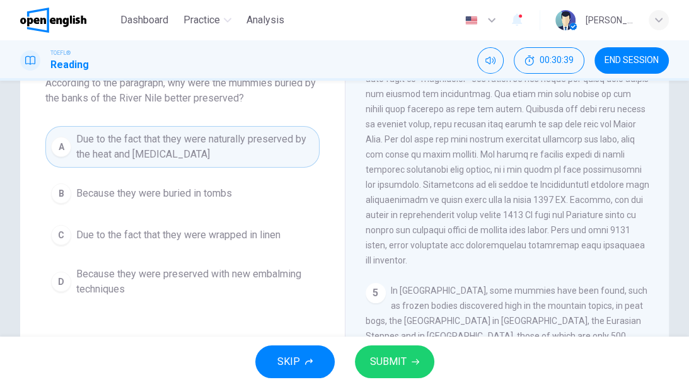
click at [404, 357] on span "SUBMIT" at bounding box center [388, 362] width 37 height 18
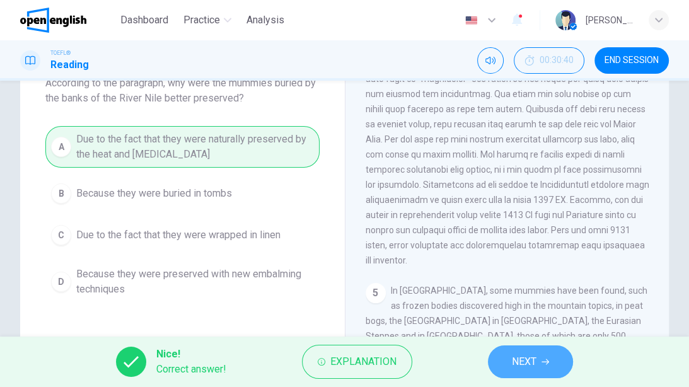
click at [521, 360] on span "NEXT" at bounding box center [524, 362] width 25 height 18
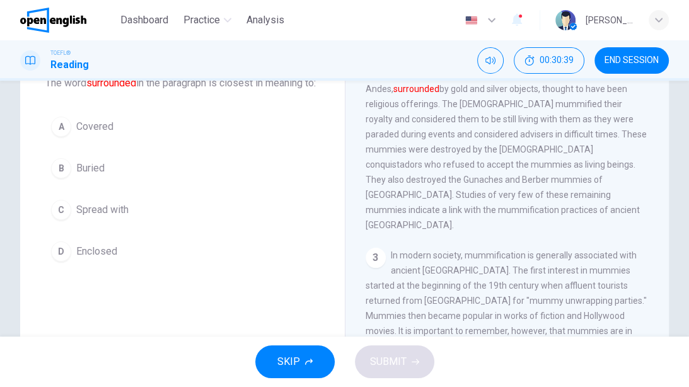
scroll to position [35, 0]
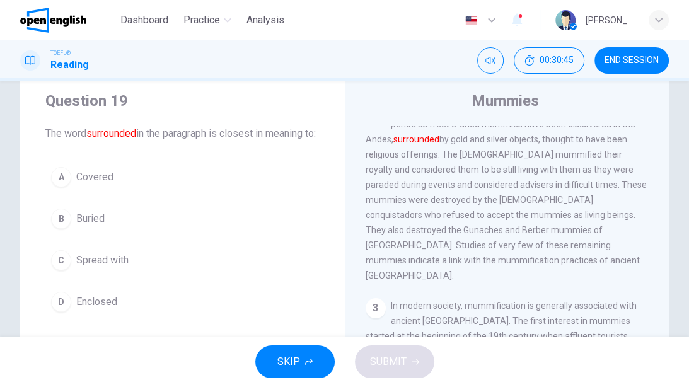
click at [88, 185] on span "Covered" at bounding box center [94, 177] width 37 height 15
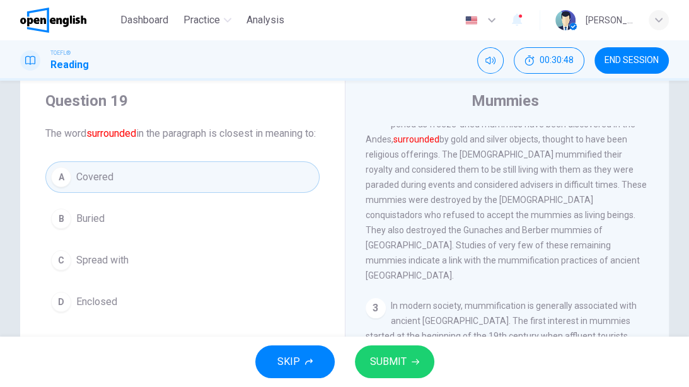
click at [412, 361] on icon "button" at bounding box center [416, 362] width 8 height 8
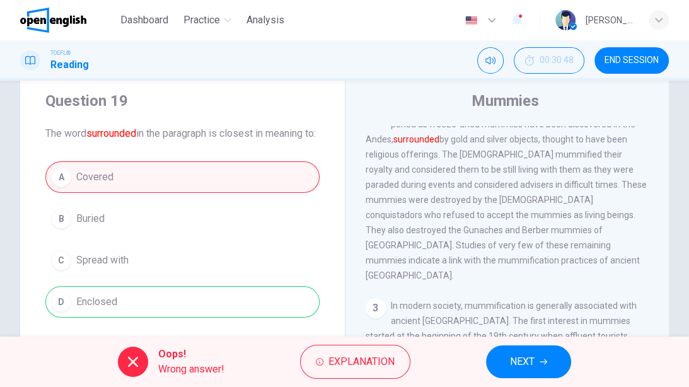
click at [522, 363] on span "NEXT" at bounding box center [522, 362] width 25 height 18
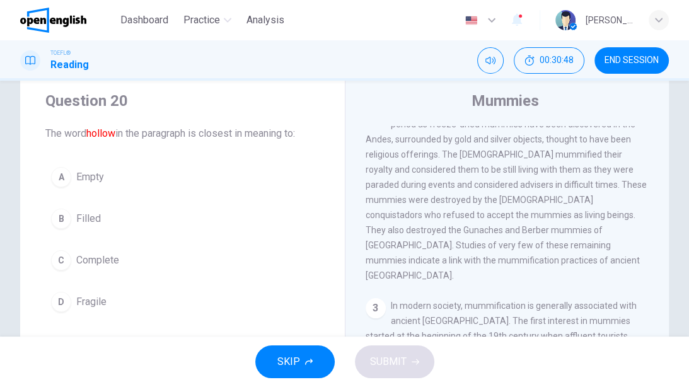
scroll to position [715, 0]
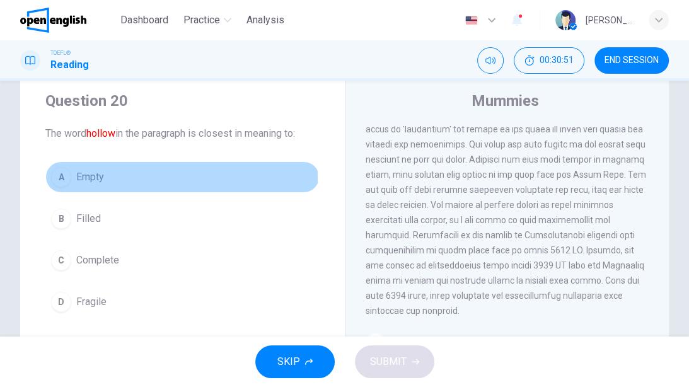
click at [86, 180] on span "Empty" at bounding box center [90, 177] width 28 height 15
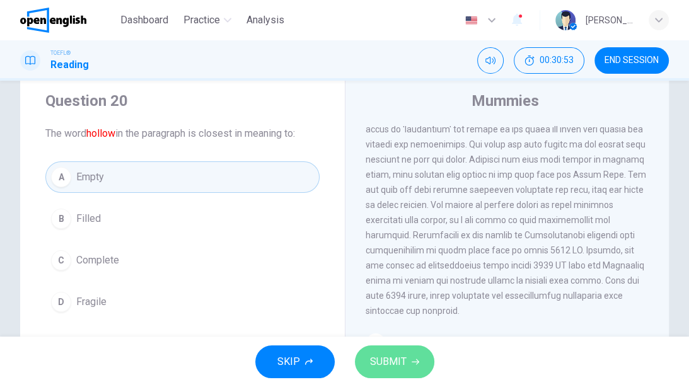
click at [410, 353] on button "SUBMIT" at bounding box center [394, 361] width 79 height 33
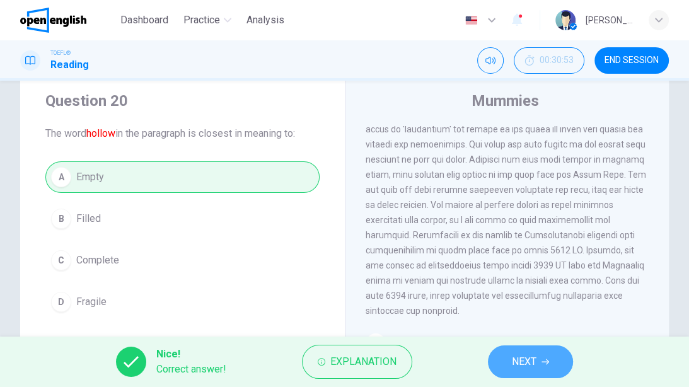
click at [519, 358] on span "NEXT" at bounding box center [524, 362] width 25 height 18
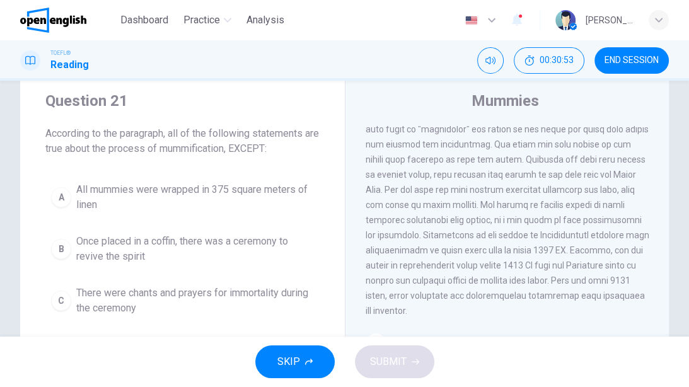
scroll to position [639, 0]
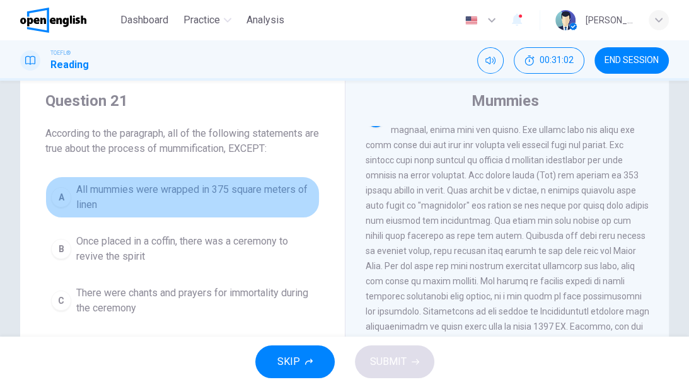
click at [216, 202] on span "All mummies were wrapped in 375 square meters of linen" at bounding box center [195, 197] width 238 height 30
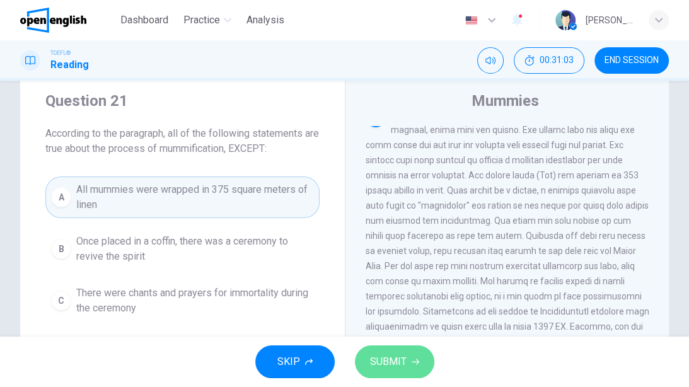
click at [420, 366] on button "SUBMIT" at bounding box center [394, 361] width 79 height 33
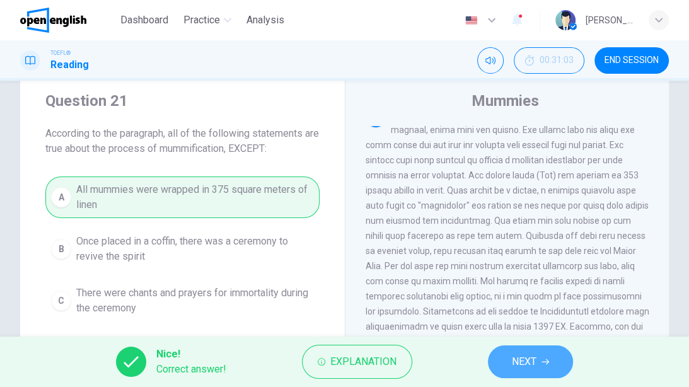
click at [529, 371] on span "NEXT" at bounding box center [524, 362] width 25 height 18
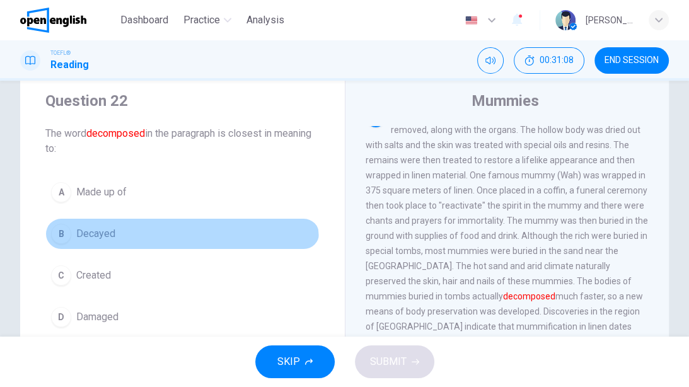
click at [97, 246] on button "B Decayed" at bounding box center [182, 234] width 274 height 32
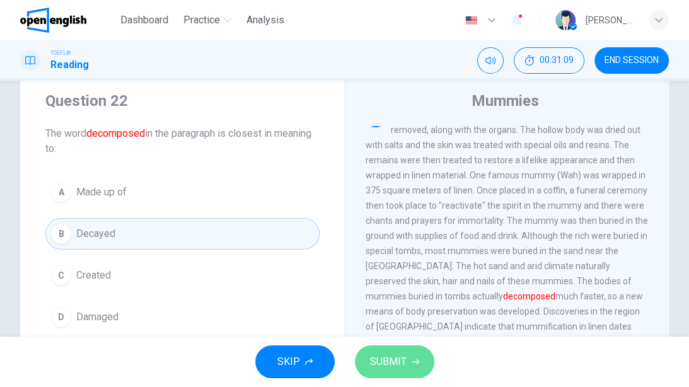
click at [409, 356] on button "SUBMIT" at bounding box center [394, 361] width 79 height 33
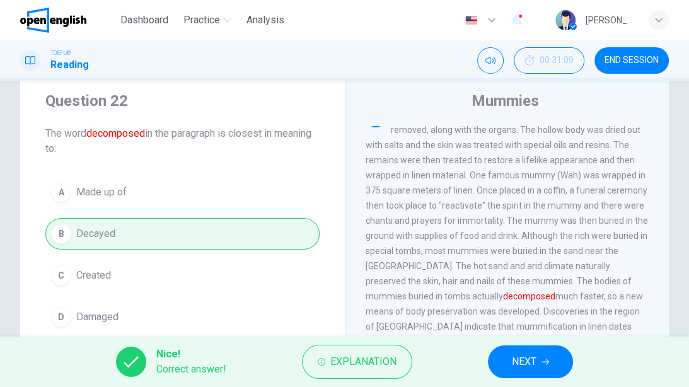
click at [506, 359] on button "NEXT" at bounding box center [530, 361] width 85 height 33
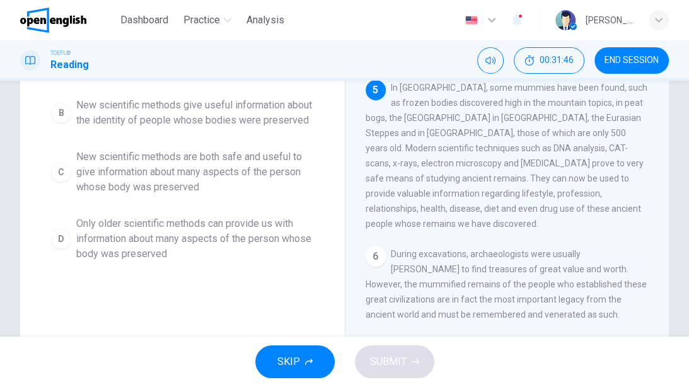
scroll to position [136, 0]
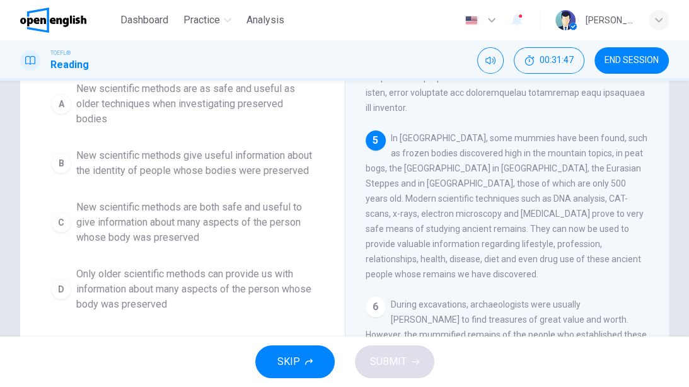
click at [202, 166] on span "New scientific methods give useful information about the identity of people who…" at bounding box center [195, 163] width 238 height 30
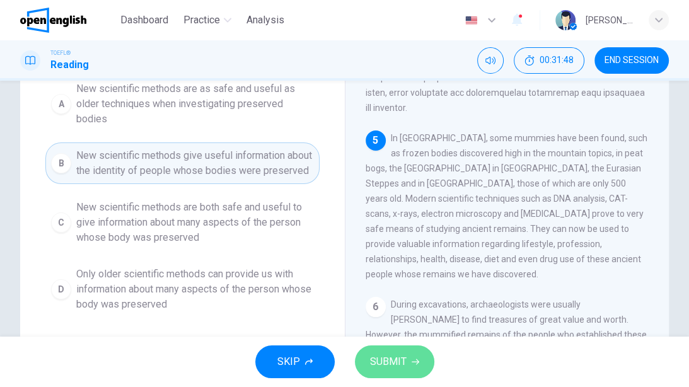
click at [401, 355] on span "SUBMIT" at bounding box center [388, 362] width 37 height 18
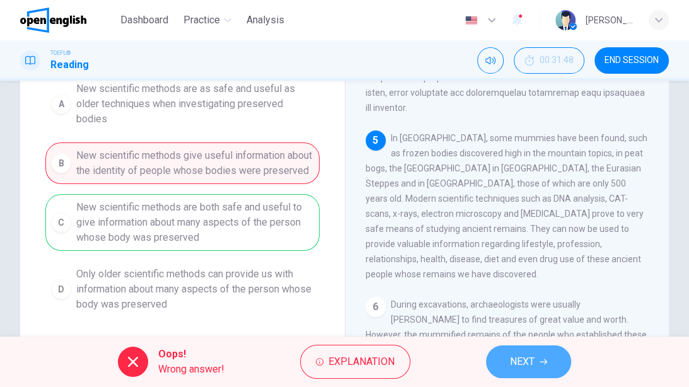
click at [514, 363] on span "NEXT" at bounding box center [522, 362] width 25 height 18
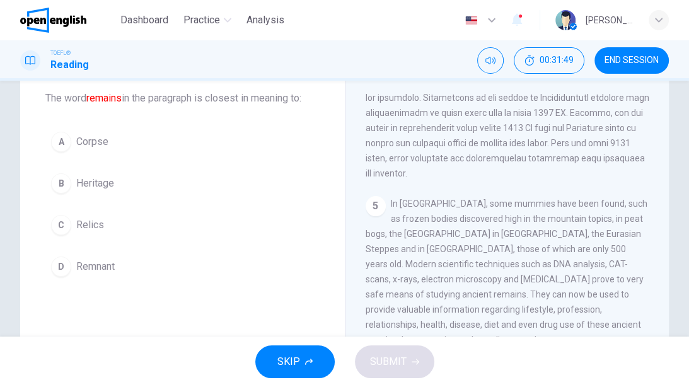
scroll to position [20, 0]
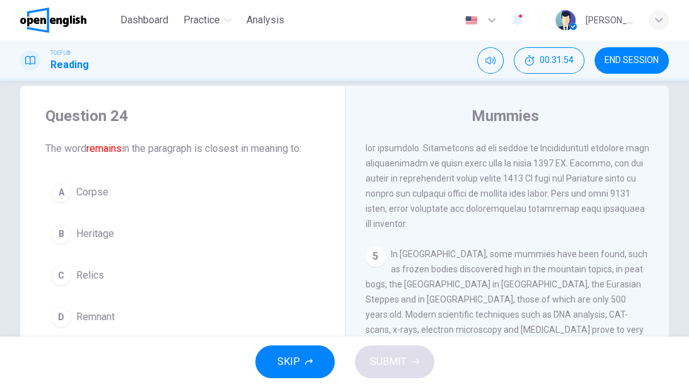
drag, startPoint x: 91, startPoint y: 277, endPoint x: 101, endPoint y: 283, distance: 11.0
click at [91, 277] on span "Relics" at bounding box center [90, 275] width 28 height 15
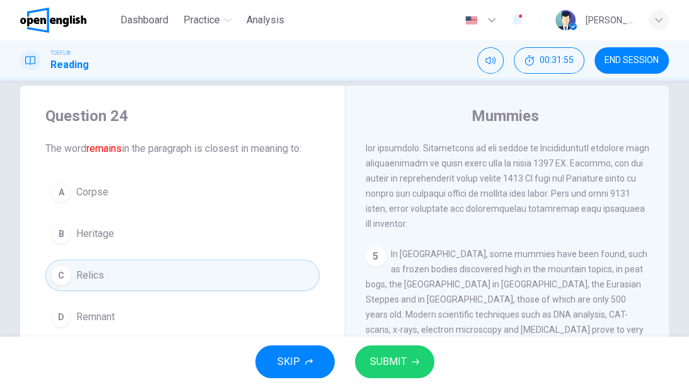
click at [395, 352] on button "SUBMIT" at bounding box center [394, 361] width 79 height 33
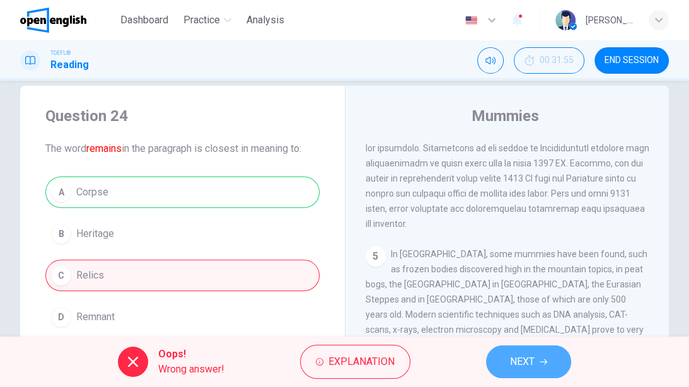
click at [512, 360] on span "NEXT" at bounding box center [522, 362] width 25 height 18
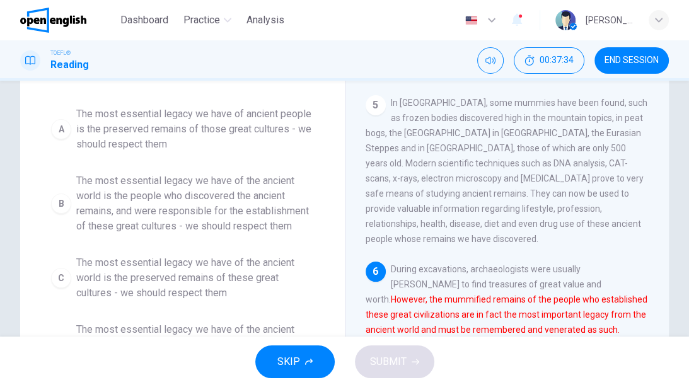
scroll to position [121, 0]
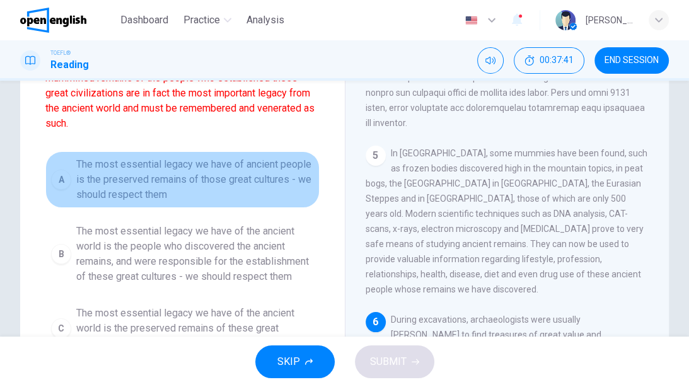
click at [146, 179] on span "The most essential legacy we have of ancient people is the preserved remains of…" at bounding box center [195, 179] width 238 height 45
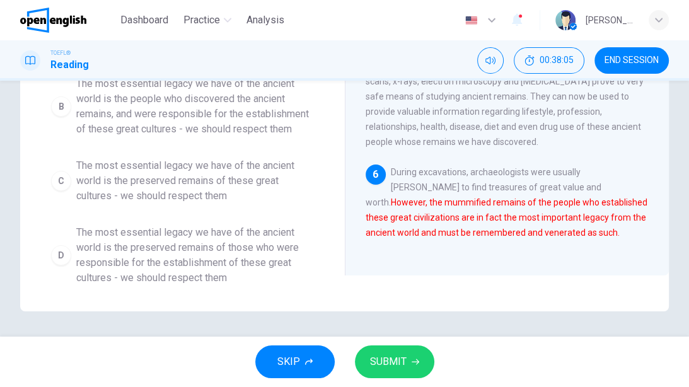
scroll to position [282, 0]
click at [413, 360] on icon "button" at bounding box center [416, 362] width 8 height 8
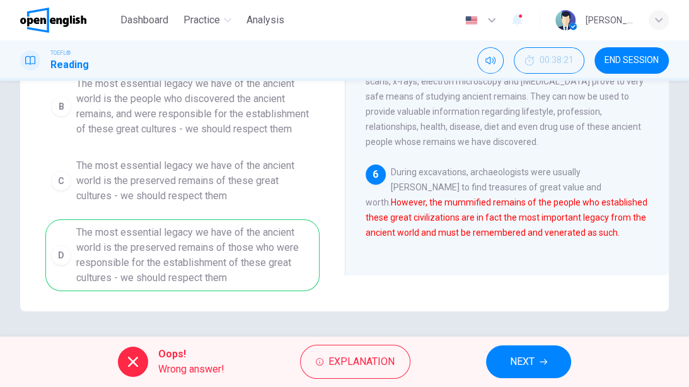
click at [538, 365] on button "NEXT" at bounding box center [528, 361] width 85 height 33
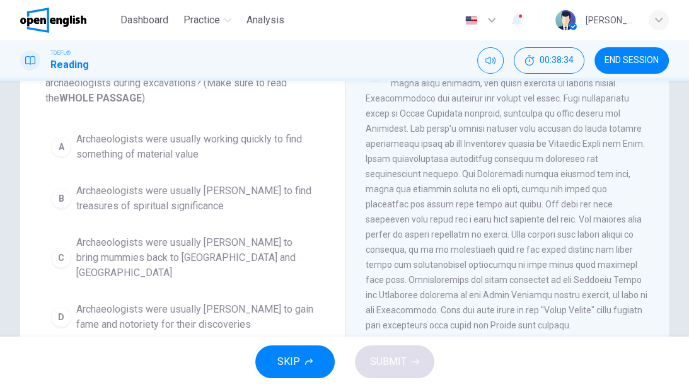
scroll to position [151, 0]
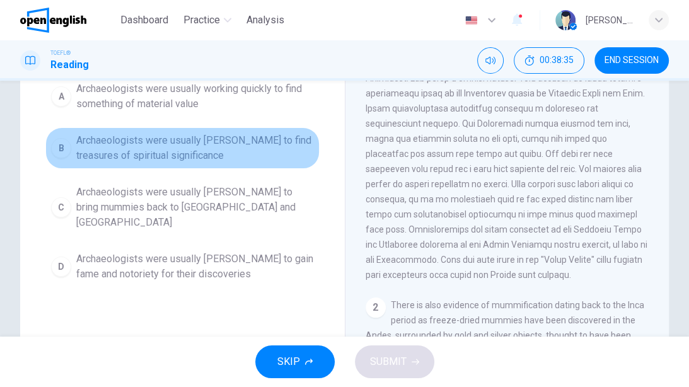
click at [211, 150] on span "Archaeologists were usually [PERSON_NAME] to find treasures of spiritual signif…" at bounding box center [195, 148] width 238 height 30
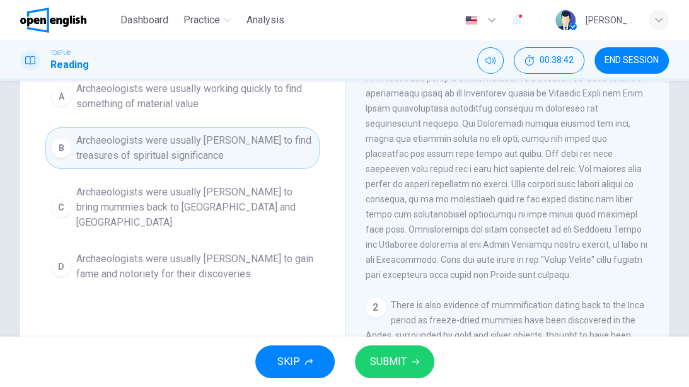
click at [401, 360] on span "SUBMIT" at bounding box center [388, 362] width 37 height 18
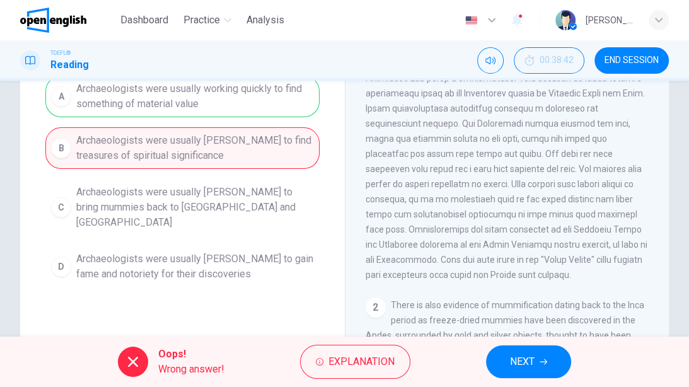
click at [529, 352] on button "NEXT" at bounding box center [528, 361] width 85 height 33
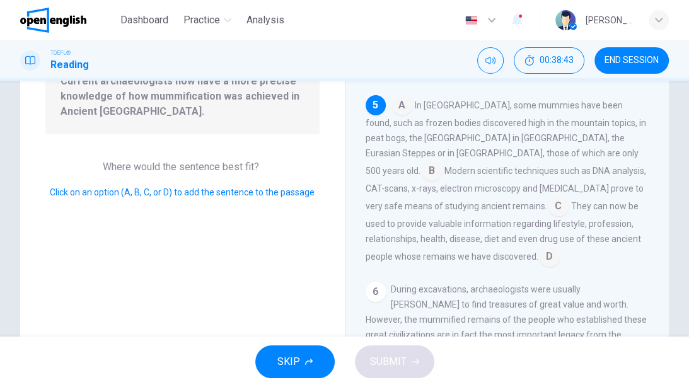
scroll to position [101, 0]
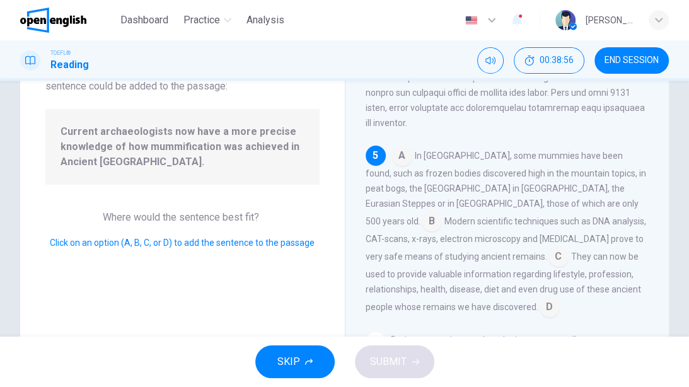
click at [539, 302] on input at bounding box center [549, 308] width 20 height 20
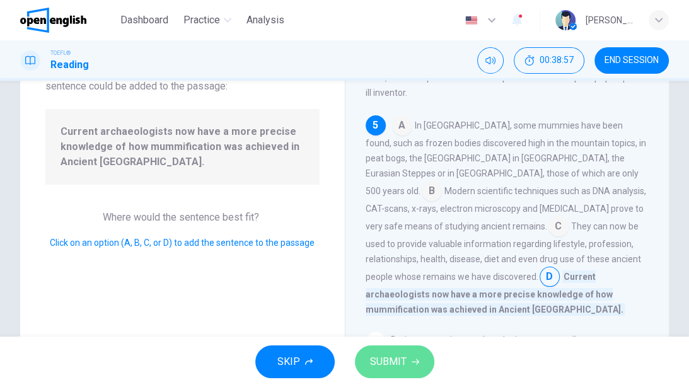
click at [410, 367] on button "SUBMIT" at bounding box center [394, 361] width 79 height 33
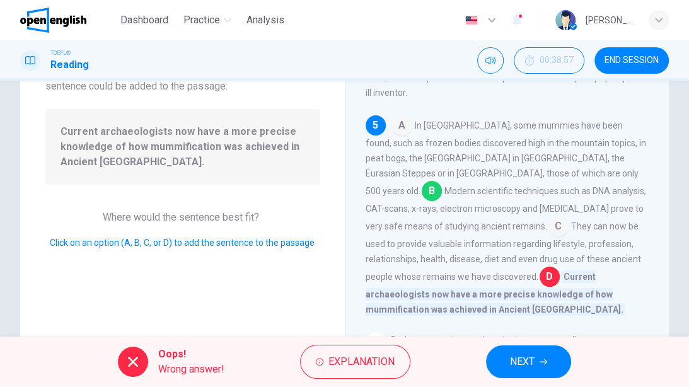
click at [526, 361] on span "NEXT" at bounding box center [522, 362] width 25 height 18
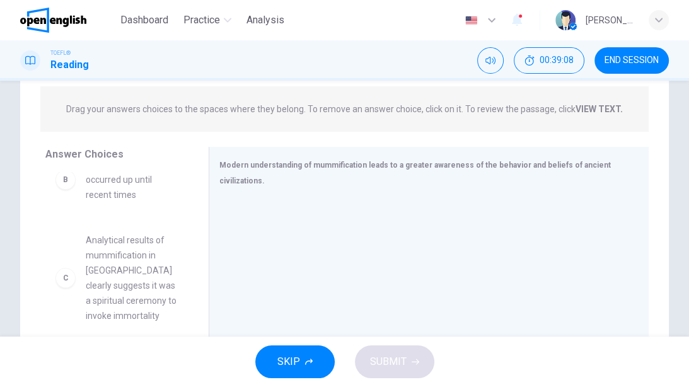
scroll to position [151, 0]
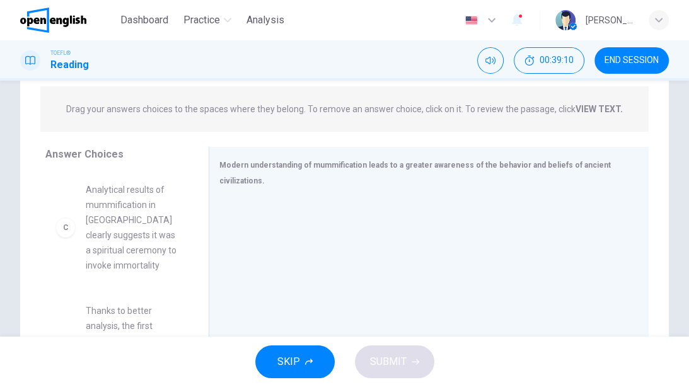
click at [126, 233] on span "Analytical results of mummification in [GEOGRAPHIC_DATA] clearly suggests it wa…" at bounding box center [132, 227] width 93 height 91
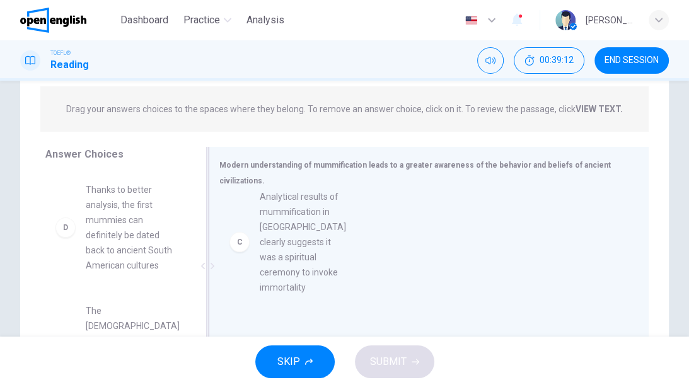
drag, startPoint x: 121, startPoint y: 231, endPoint x: 327, endPoint y: 238, distance: 206.2
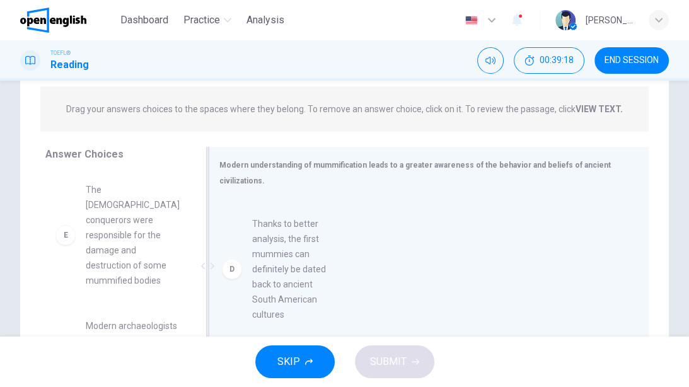
drag, startPoint x: 119, startPoint y: 227, endPoint x: 289, endPoint y: 263, distance: 173.3
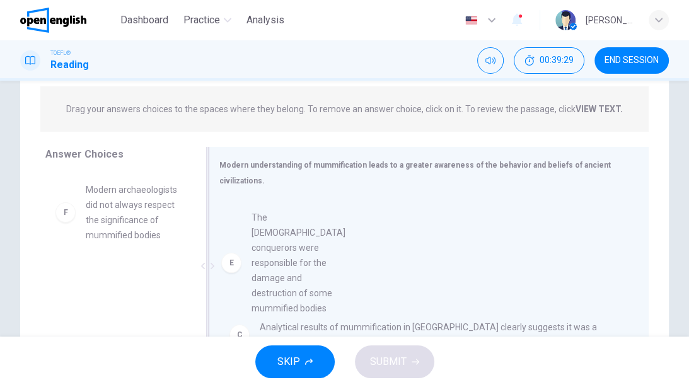
drag, startPoint x: 118, startPoint y: 227, endPoint x: 309, endPoint y: 260, distance: 193.2
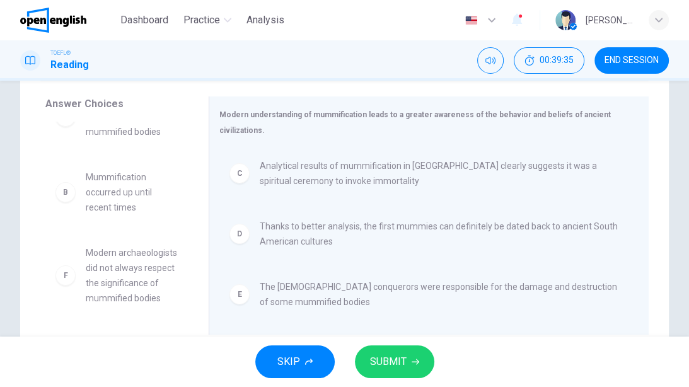
scroll to position [232, 0]
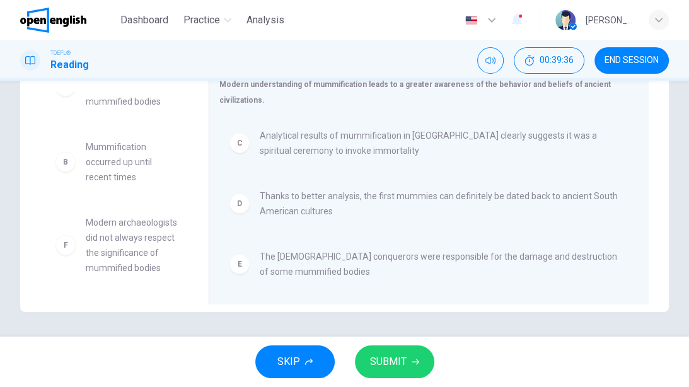
click at [402, 358] on span "SUBMIT" at bounding box center [388, 362] width 37 height 18
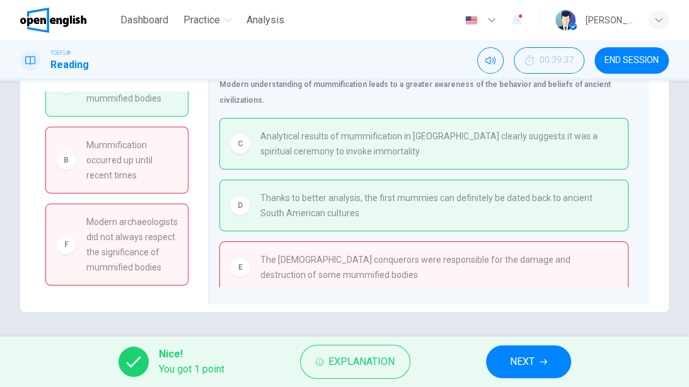
scroll to position [3, 0]
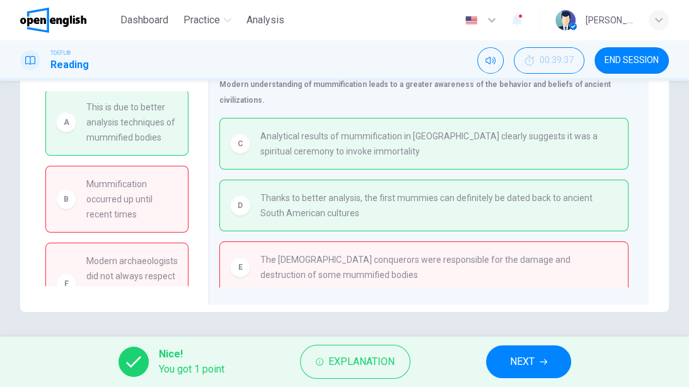
click at [527, 359] on span "NEXT" at bounding box center [522, 362] width 25 height 18
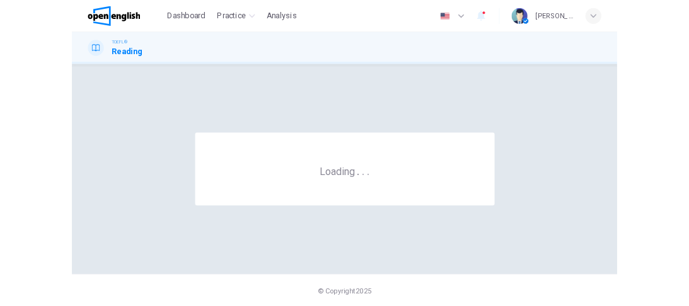
scroll to position [0, 0]
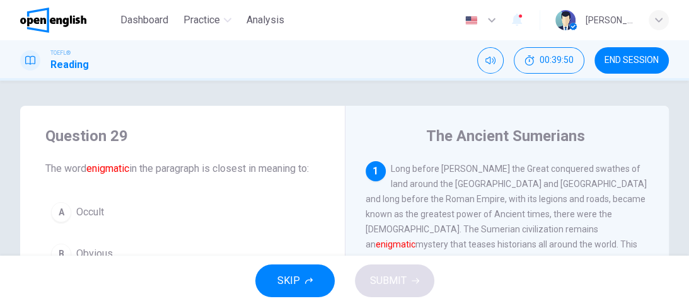
click at [626, 63] on span "END SESSION" at bounding box center [631, 60] width 54 height 10
